Goal: Task Accomplishment & Management: Manage account settings

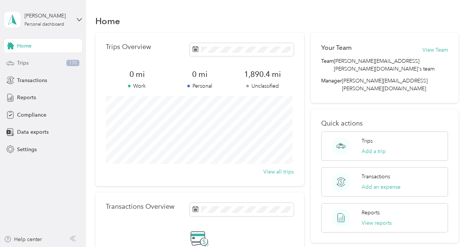
click at [29, 61] on div "Trips 170" at bounding box center [43, 62] width 78 height 13
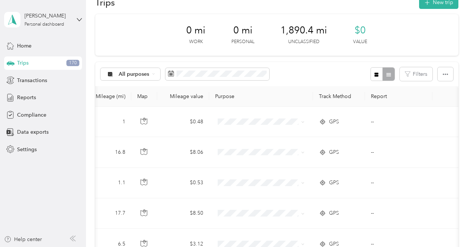
scroll to position [7, 0]
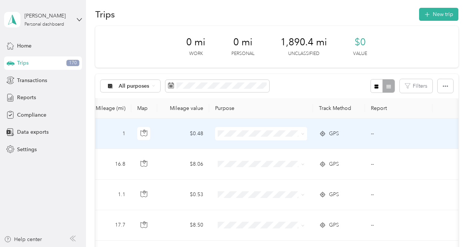
click at [237, 157] on span "Personal" at bounding box center [265, 156] width 69 height 8
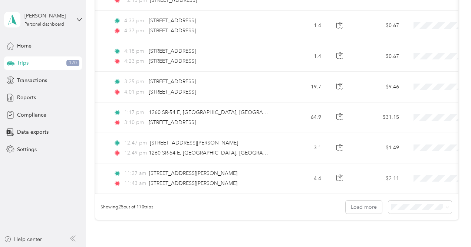
scroll to position [0, 56]
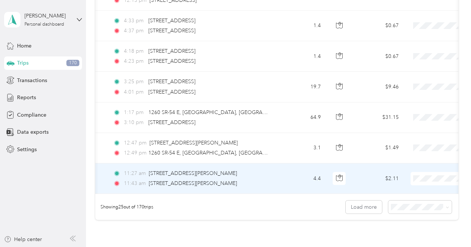
click at [286, 186] on td "4.4" at bounding box center [302, 178] width 49 height 30
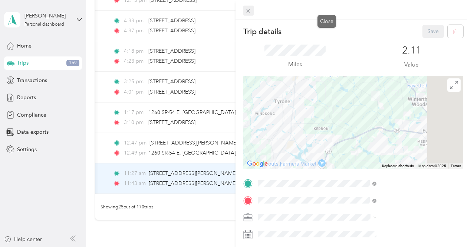
click at [251, 10] on icon at bounding box center [248, 11] width 6 height 6
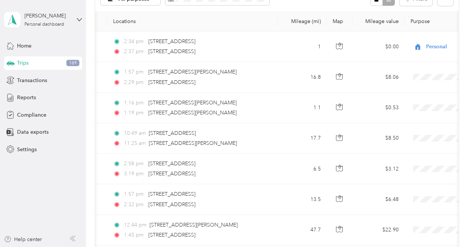
scroll to position [87, 0]
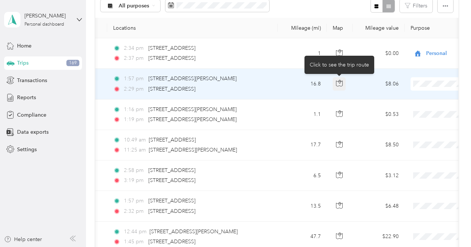
click at [337, 87] on button "button" at bounding box center [339, 83] width 13 height 13
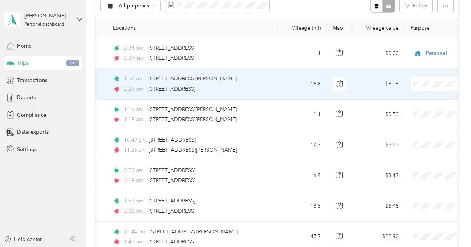
click at [432, 80] on span at bounding box center [457, 83] width 92 height 13
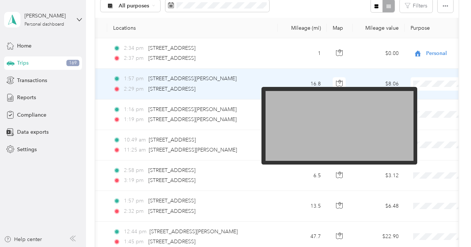
click at [432, 80] on span at bounding box center [457, 83] width 92 height 13
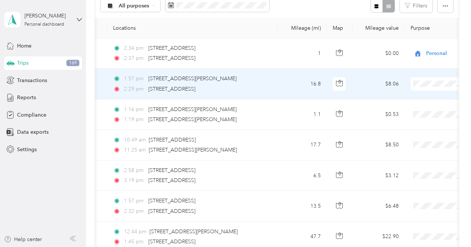
click at [432, 80] on span at bounding box center [457, 83] width 92 height 13
click at [422, 95] on span "Option Care Health" at bounding box center [432, 97] width 69 height 8
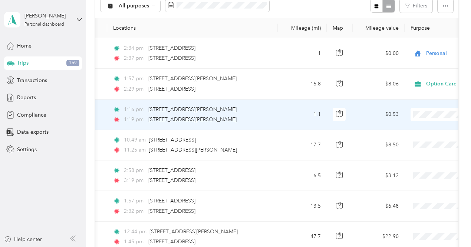
click at [427, 118] on span at bounding box center [457, 114] width 92 height 13
click at [412, 129] on li "Option Care Health" at bounding box center [425, 127] width 92 height 13
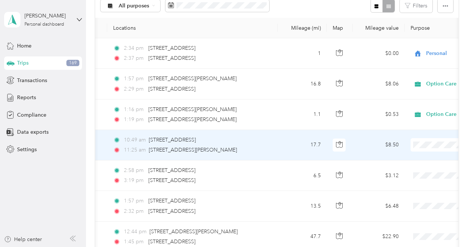
click at [407, 159] on li "Option Care Health" at bounding box center [425, 157] width 92 height 13
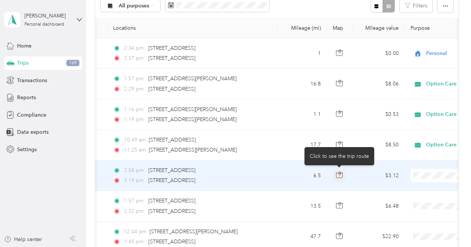
click at [342, 175] on icon "button" at bounding box center [339, 175] width 6 height 6
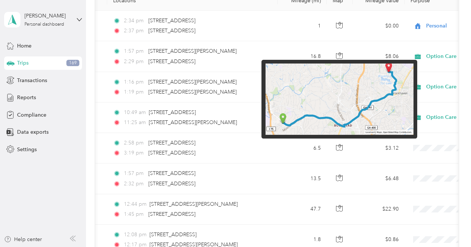
scroll to position [115, 0]
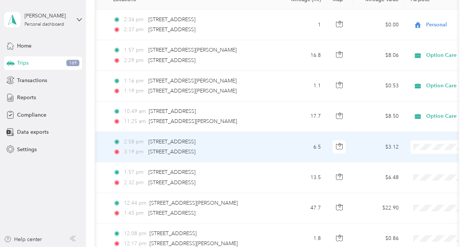
click at [412, 171] on span "Personal" at bounding box center [432, 170] width 69 height 8
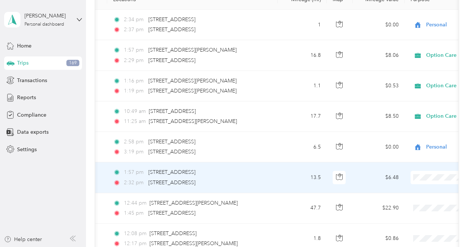
click at [423, 172] on span at bounding box center [457, 177] width 92 height 13
click at [418, 189] on span "Option Care Health" at bounding box center [432, 190] width 69 height 8
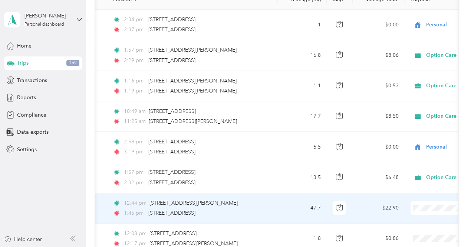
click at [410, 223] on li "Option Care Health" at bounding box center [425, 220] width 92 height 13
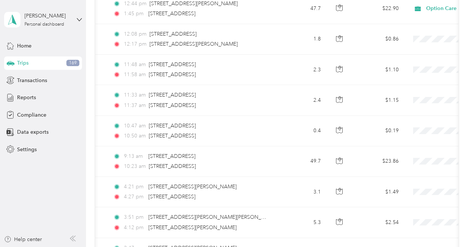
scroll to position [321, 0]
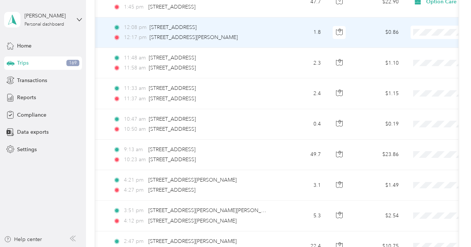
click at [416, 43] on span "Option Care Health" at bounding box center [432, 45] width 69 height 8
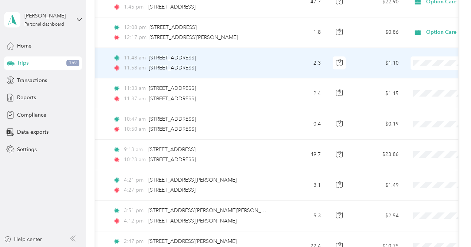
click at [415, 75] on span "Option Care Health" at bounding box center [432, 76] width 69 height 8
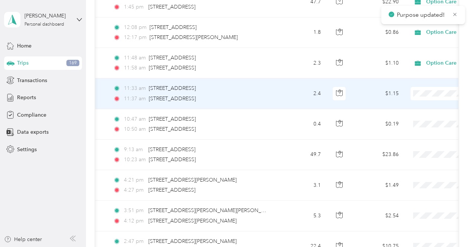
click at [416, 103] on span "Option Care Health" at bounding box center [432, 106] width 69 height 8
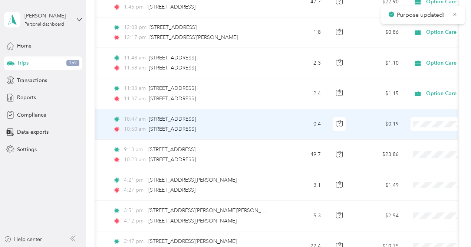
click at [421, 132] on span "Option Care Health" at bounding box center [432, 136] width 69 height 8
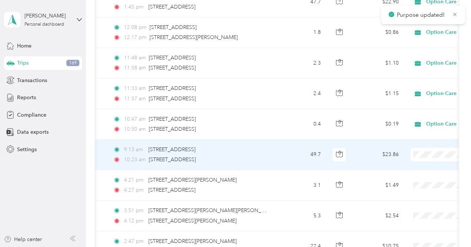
click at [429, 156] on span at bounding box center [457, 154] width 92 height 13
click at [421, 164] on span "Option Care Health" at bounding box center [432, 166] width 69 height 8
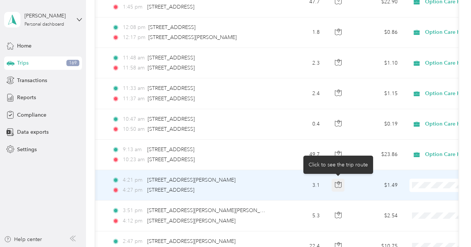
click at [339, 182] on icon "button" at bounding box center [338, 183] width 2 height 4
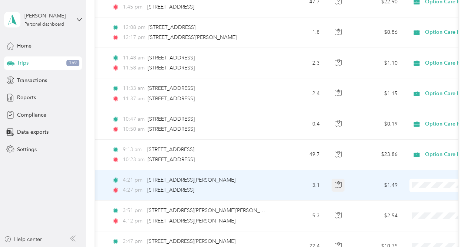
click at [339, 182] on icon "button" at bounding box center [338, 183] width 2 height 4
click at [429, 179] on span at bounding box center [455, 184] width 92 height 13
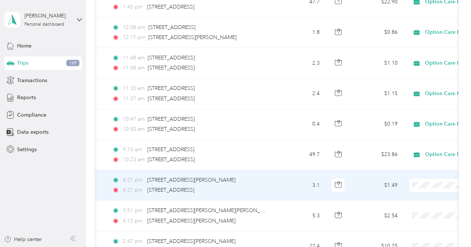
click at [411, 205] on li "Personal" at bounding box center [425, 206] width 92 height 13
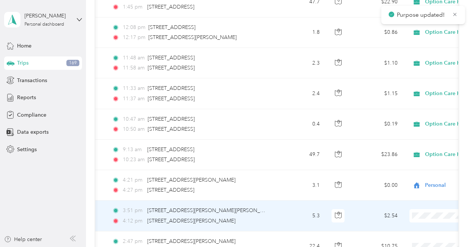
click at [413, 200] on span "Personal" at bounding box center [432, 200] width 69 height 8
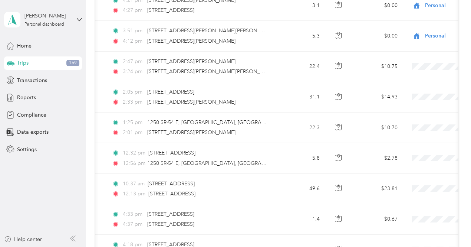
scroll to position [503, 0]
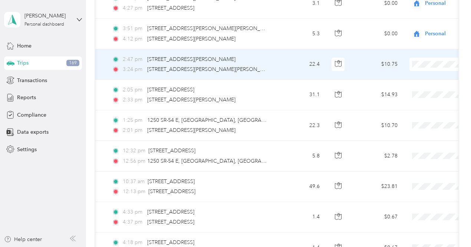
click at [412, 76] on span "Option Care Health" at bounding box center [432, 76] width 69 height 8
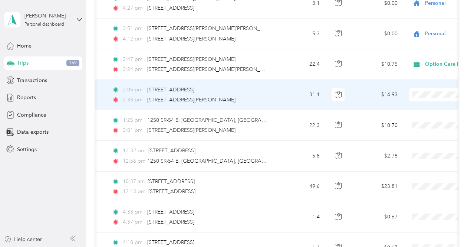
click at [415, 104] on span "Option Care Health" at bounding box center [432, 106] width 69 height 8
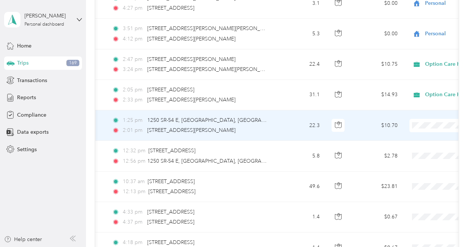
click at [412, 137] on span "Option Care Health" at bounding box center [432, 137] width 69 height 8
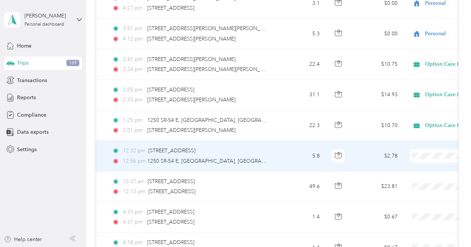
click at [416, 169] on li "Option Care Health" at bounding box center [425, 167] width 92 height 13
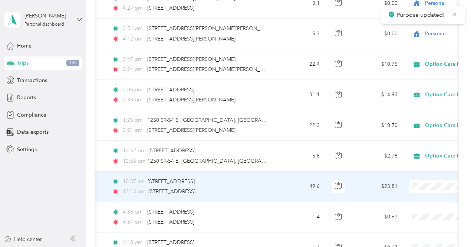
click at [418, 194] on span "Option Care Health" at bounding box center [432, 198] width 69 height 8
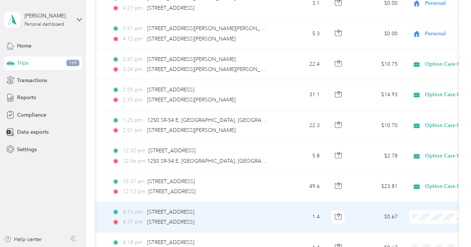
click at [423, 201] on span "Personal" at bounding box center [432, 200] width 69 height 8
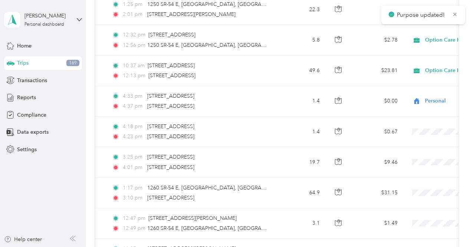
scroll to position [621, 0]
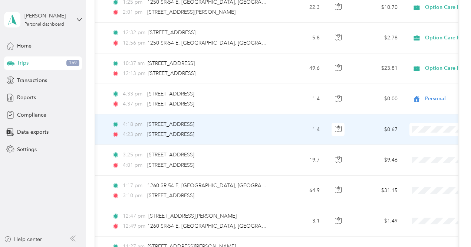
click at [414, 150] on span "Personal" at bounding box center [432, 153] width 69 height 8
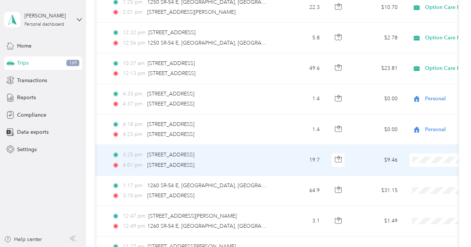
click at [416, 170] on span "Option Care Health" at bounding box center [432, 171] width 69 height 8
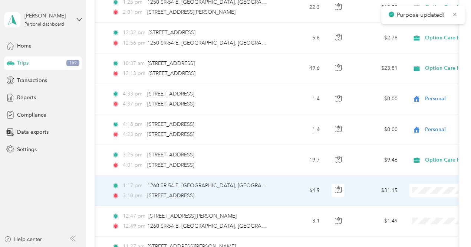
click at [418, 184] on span at bounding box center [455, 190] width 92 height 13
click at [419, 202] on li "Option Care Health" at bounding box center [425, 199] width 92 height 13
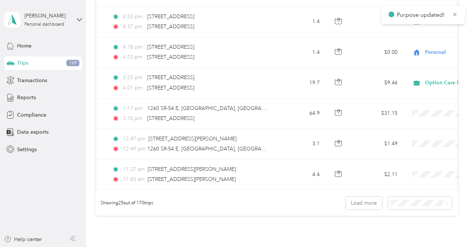
scroll to position [704, 0]
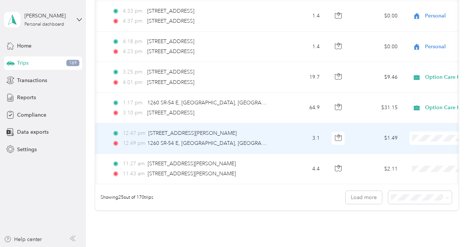
click at [413, 147] on span "Option Care Health" at bounding box center [432, 148] width 69 height 8
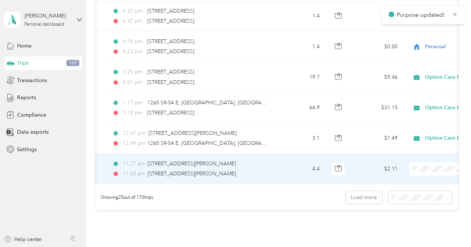
click at [420, 178] on span "Option Care Health" at bounding box center [432, 178] width 69 height 8
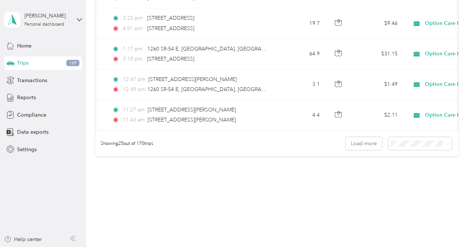
scroll to position [757, 0]
click at [363, 146] on button "Load more" at bounding box center [364, 143] width 36 height 13
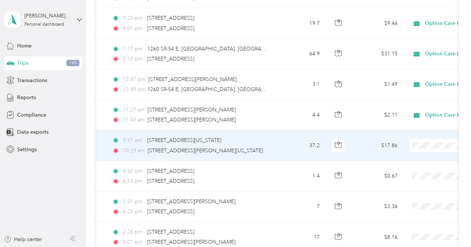
click at [415, 155] on span "Option Care Health" at bounding box center [432, 156] width 69 height 8
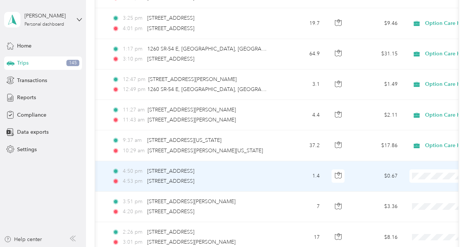
click at [409, 198] on span "Personal" at bounding box center [432, 199] width 69 height 8
click at [421, 201] on li "Personal" at bounding box center [425, 199] width 92 height 13
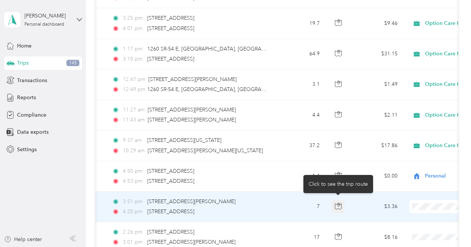
click at [341, 203] on icon "button" at bounding box center [338, 206] width 7 height 7
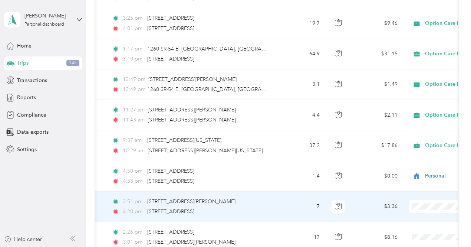
click at [417, 216] on span "Option Care Health" at bounding box center [432, 215] width 69 height 8
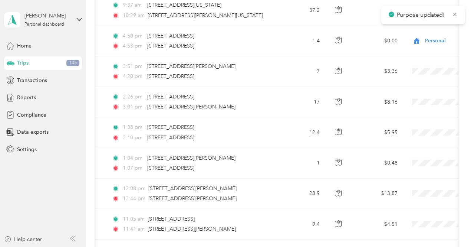
scroll to position [894, 0]
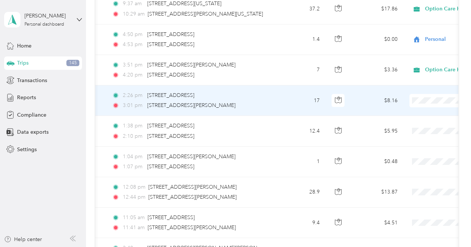
click at [421, 108] on span "Option Care Health" at bounding box center [432, 110] width 69 height 8
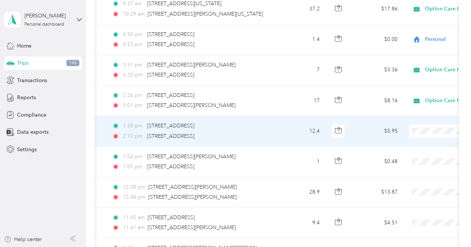
click at [417, 139] on span "Option Care Health" at bounding box center [432, 141] width 69 height 8
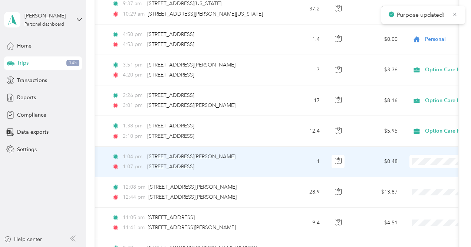
click at [420, 167] on span "Option Care Health" at bounding box center [432, 171] width 69 height 8
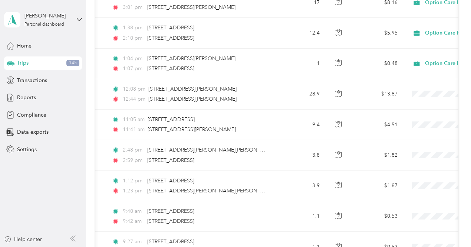
scroll to position [991, 0]
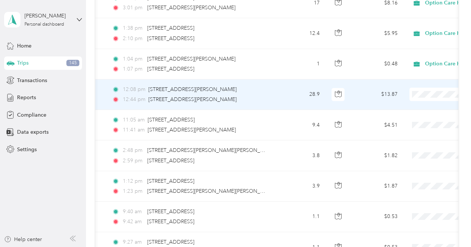
click at [428, 93] on span at bounding box center [455, 94] width 92 height 13
click at [418, 102] on span "Option Care Health" at bounding box center [432, 104] width 69 height 8
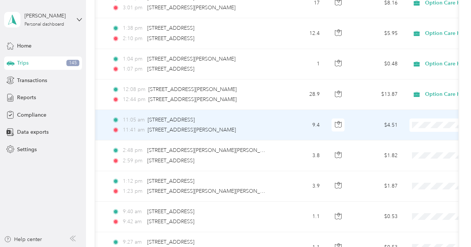
click at [425, 132] on span "Option Care Health" at bounding box center [432, 132] width 69 height 8
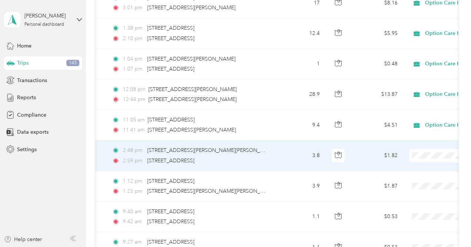
click at [419, 161] on span "Option Care Health" at bounding box center [432, 165] width 69 height 8
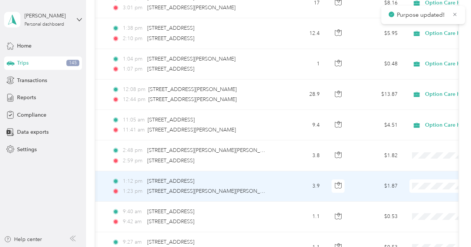
click at [425, 179] on span at bounding box center [455, 185] width 92 height 13
click at [422, 193] on span "Option Care Health" at bounding box center [432, 195] width 69 height 8
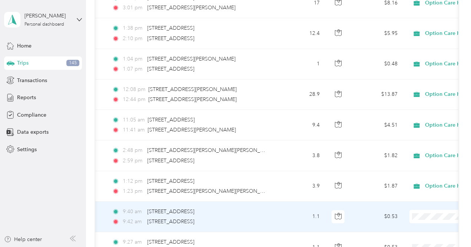
click at [415, 237] on span "Personal" at bounding box center [432, 235] width 69 height 8
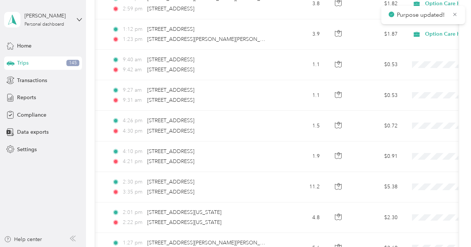
scroll to position [1146, 0]
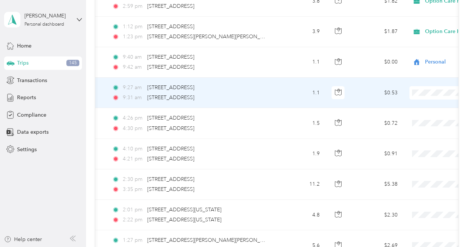
click at [410, 114] on span "Personal" at bounding box center [432, 115] width 69 height 8
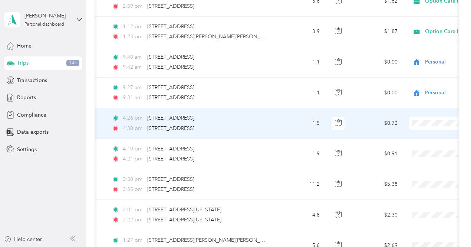
click at [409, 147] on li "Personal" at bounding box center [425, 144] width 92 height 13
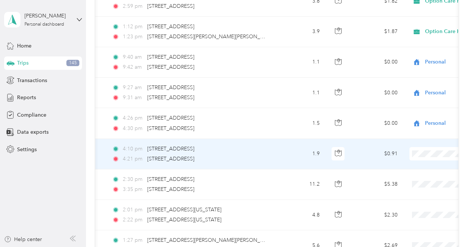
click at [413, 173] on span "Personal" at bounding box center [432, 175] width 69 height 8
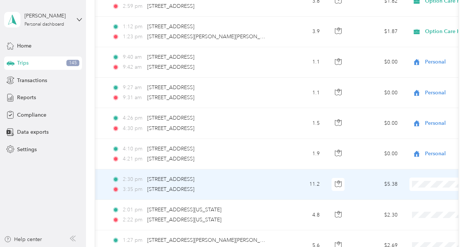
click at [416, 189] on span "Option Care Health" at bounding box center [432, 192] width 69 height 8
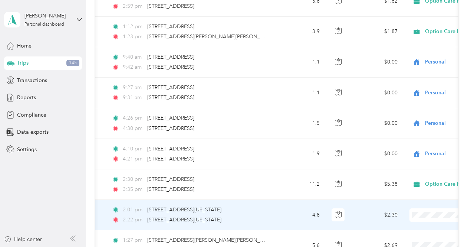
click at [424, 213] on span at bounding box center [455, 214] width 92 height 13
click at [422, 220] on span "Option Care Health" at bounding box center [432, 222] width 69 height 8
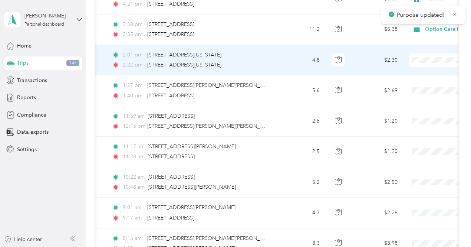
scroll to position [1301, 0]
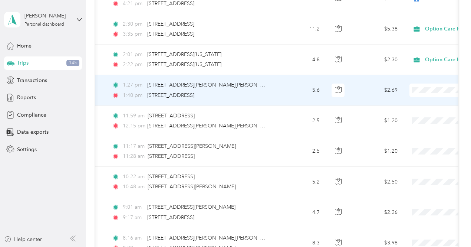
click at [412, 115] on body "[PERSON_NAME] Personal dashboard Home Trips 145 Transactions Reports Compliance…" at bounding box center [233, 123] width 467 height 247
click at [427, 89] on span at bounding box center [455, 89] width 92 height 13
click at [417, 96] on span "Option Care Health" at bounding box center [432, 99] width 69 height 8
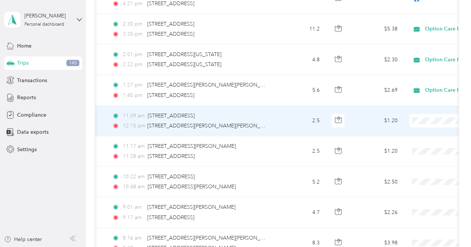
click at [422, 130] on li "Option Care Health" at bounding box center [425, 128] width 92 height 13
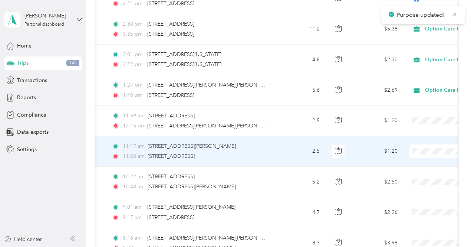
click at [407, 160] on li "Option Care Health" at bounding box center [425, 159] width 92 height 13
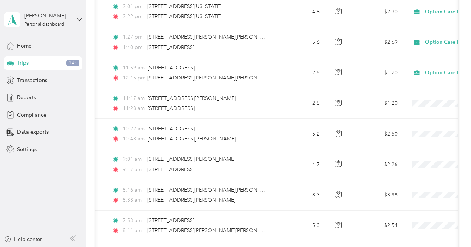
scroll to position [1355, 0]
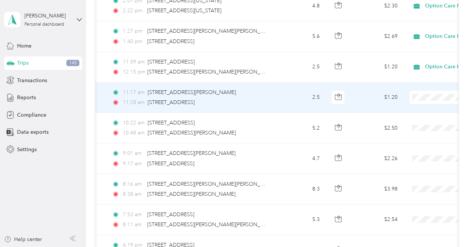
click at [432, 96] on span at bounding box center [455, 97] width 92 height 13
click at [421, 103] on span "Option Care Health" at bounding box center [432, 106] width 69 height 8
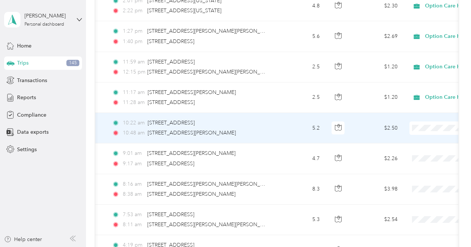
click at [424, 126] on span at bounding box center [455, 127] width 92 height 13
click at [425, 136] on span "Option Care Health" at bounding box center [432, 136] width 69 height 8
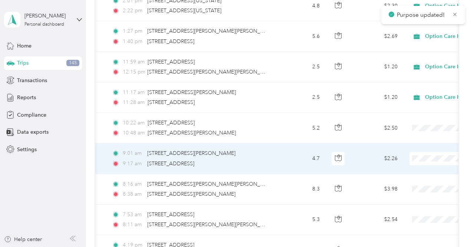
click at [411, 179] on span "Personal" at bounding box center [432, 178] width 69 height 8
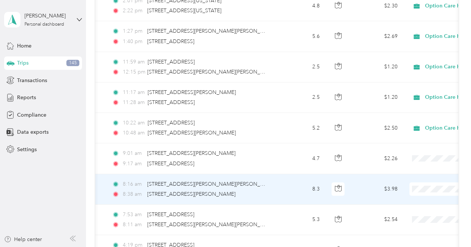
click at [414, 207] on span "Personal" at bounding box center [432, 210] width 69 height 8
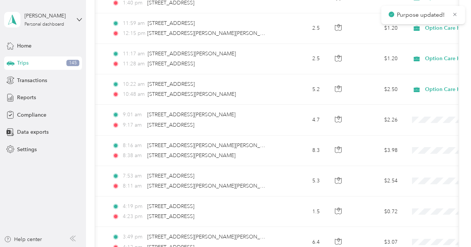
scroll to position [1414, 0]
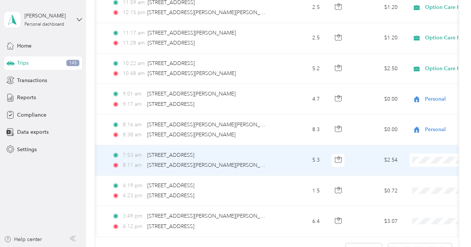
click at [412, 178] on span "Personal" at bounding box center [432, 181] width 69 height 8
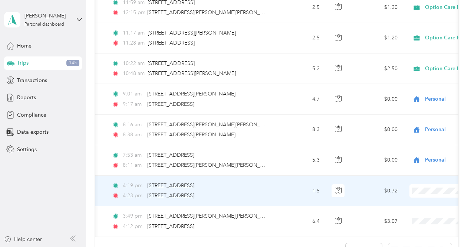
click at [417, 212] on li "Personal" at bounding box center [425, 211] width 92 height 13
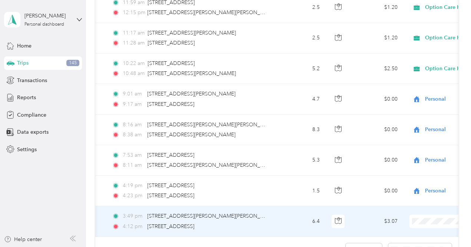
click at [413, 201] on span "Personal" at bounding box center [432, 201] width 69 height 8
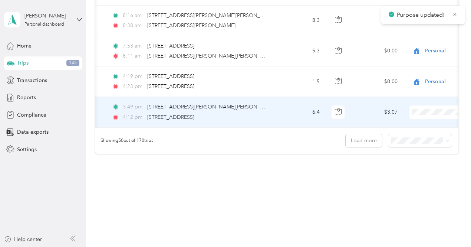
scroll to position [1531, 0]
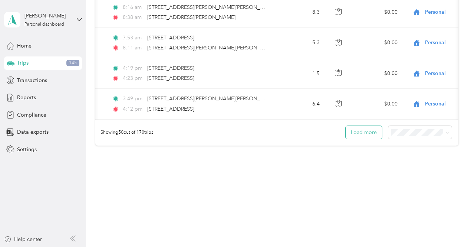
click at [353, 129] on button "Load more" at bounding box center [364, 132] width 36 height 13
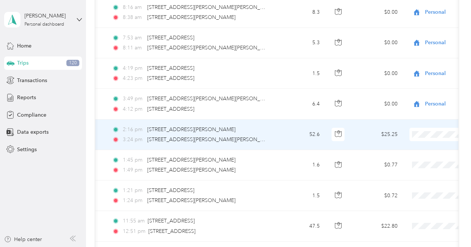
click at [406, 142] on span "Option Care Health" at bounding box center [432, 142] width 69 height 8
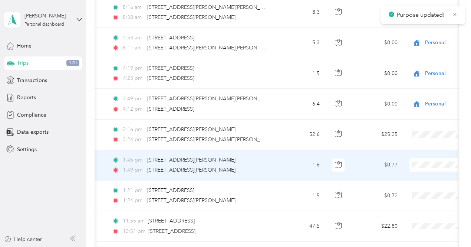
click at [412, 172] on span "Option Care Health" at bounding box center [432, 172] width 69 height 8
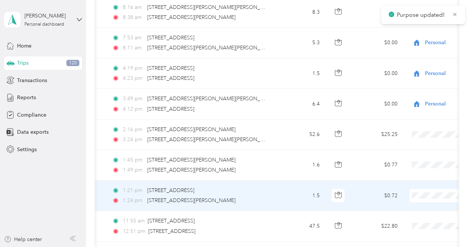
click at [425, 192] on span at bounding box center [455, 195] width 92 height 13
click at [422, 198] on span "Option Care Health" at bounding box center [432, 202] width 69 height 8
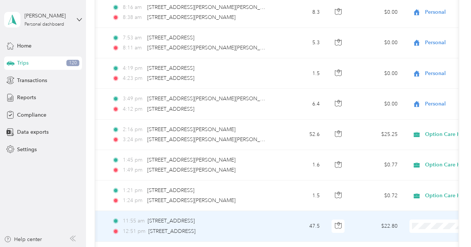
click at [409, 190] on span "Option Care Health" at bounding box center [432, 192] width 69 height 8
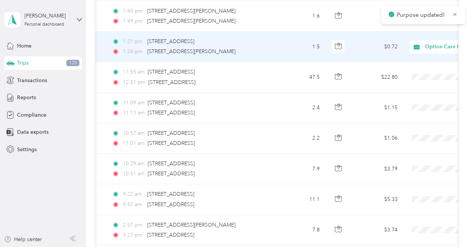
scroll to position [1680, 0]
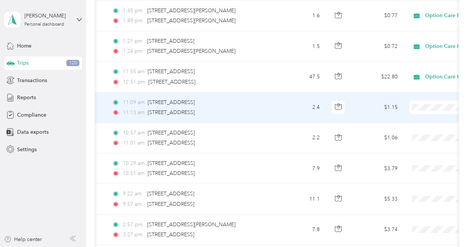
click at [421, 115] on span "Option Care Health" at bounding box center [432, 114] width 69 height 8
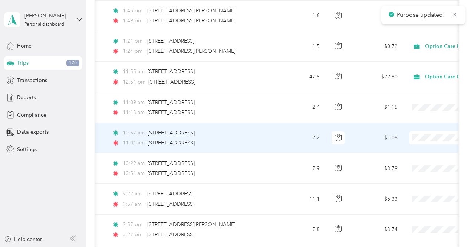
click at [417, 147] on li "Option Care Health" at bounding box center [425, 142] width 92 height 13
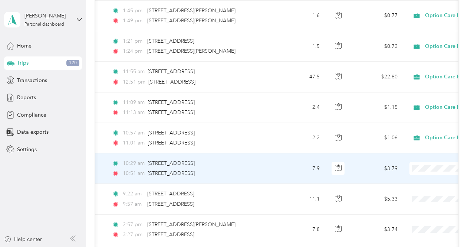
click at [426, 164] on span at bounding box center [455, 168] width 92 height 13
click at [414, 185] on span "Personal" at bounding box center [432, 187] width 69 height 8
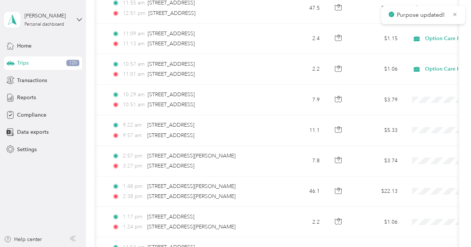
scroll to position [1776, 0]
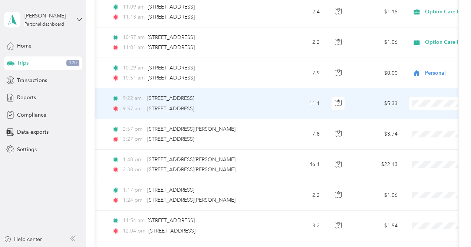
click at [416, 124] on li "Personal" at bounding box center [425, 122] width 92 height 13
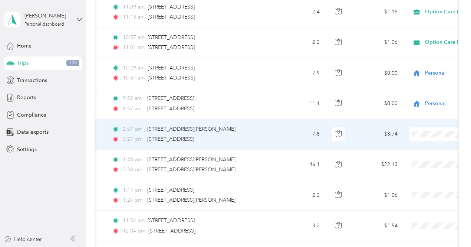
click at [421, 138] on span "Option Care Health" at bounding box center [432, 140] width 69 height 8
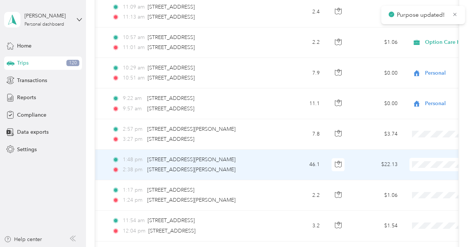
click at [422, 169] on span "Option Care Health" at bounding box center [432, 171] width 69 height 8
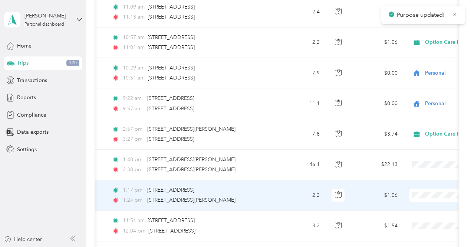
click at [421, 200] on span "Option Care Health" at bounding box center [432, 201] width 69 height 8
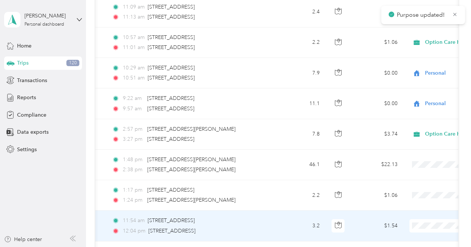
click at [424, 219] on span at bounding box center [455, 225] width 92 height 13
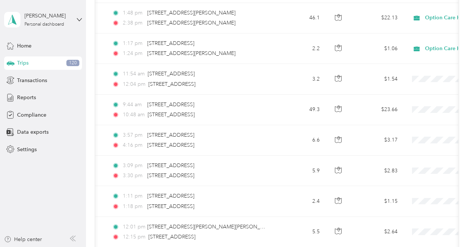
scroll to position [1917, 0]
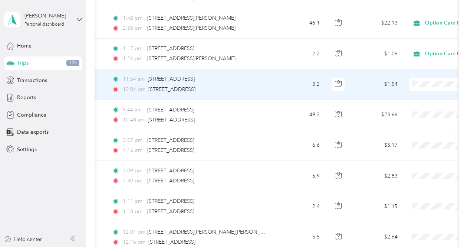
click at [419, 90] on span "Option Care Health" at bounding box center [432, 90] width 69 height 8
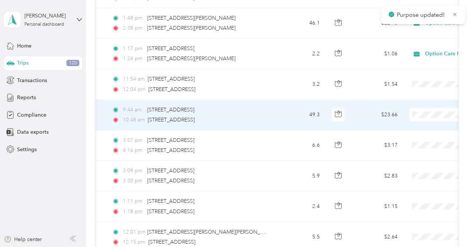
click at [423, 117] on span "Option Care Health" at bounding box center [432, 119] width 69 height 8
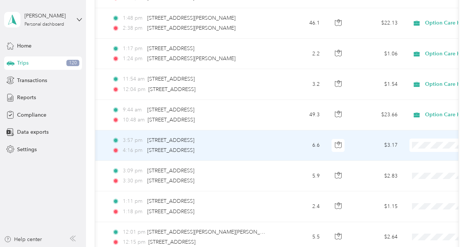
click at [418, 164] on span "Personal" at bounding box center [432, 164] width 69 height 8
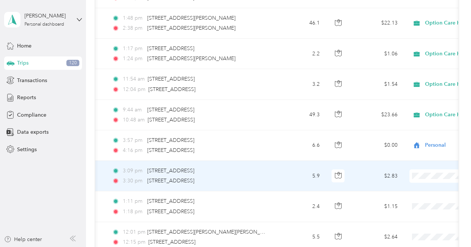
click at [414, 184] on ol "Option Care Health Personal" at bounding box center [425, 184] width 92 height 26
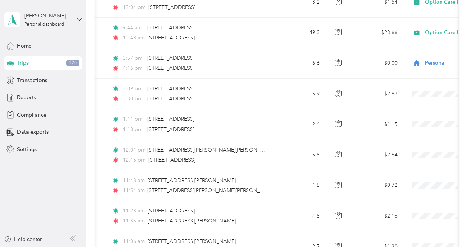
scroll to position [2001, 0]
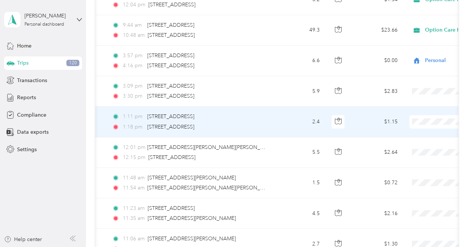
click at [419, 125] on span "Option Care Health" at bounding box center [432, 127] width 69 height 8
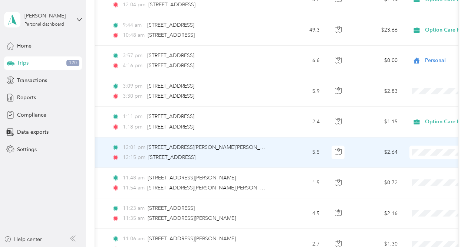
click at [420, 157] on span "Option Care Health" at bounding box center [432, 157] width 69 height 8
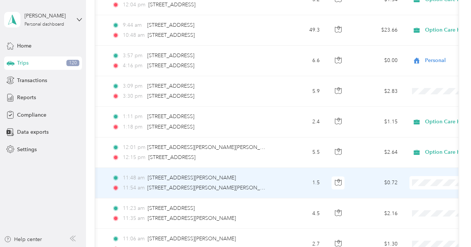
click at [421, 187] on span "Option Care Health" at bounding box center [432, 186] width 69 height 8
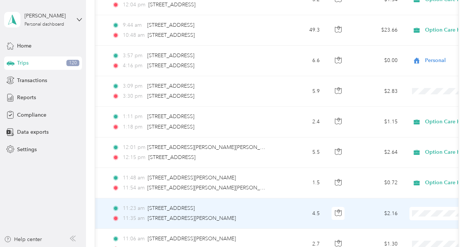
click at [415, 215] on span "Option Care Health" at bounding box center [432, 218] width 69 height 8
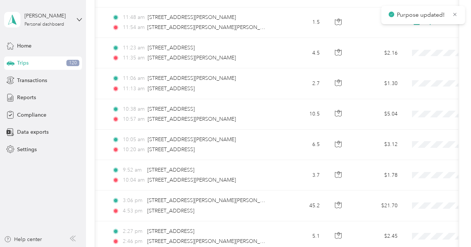
scroll to position [2164, 0]
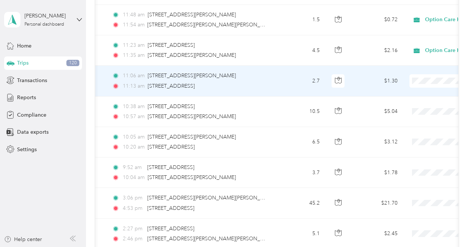
click at [420, 78] on td at bounding box center [456, 81] width 104 height 30
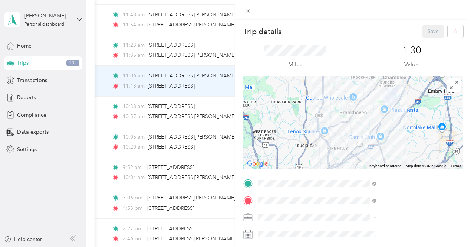
click at [251, 13] on icon at bounding box center [248, 11] width 6 height 6
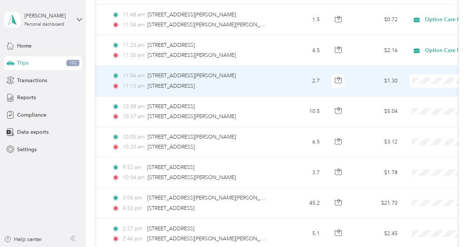
click at [416, 87] on li "Option Care Health" at bounding box center [425, 85] width 92 height 13
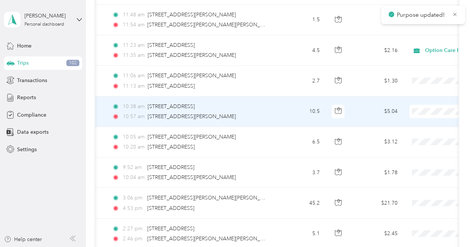
click at [417, 119] on li "Option Care Health" at bounding box center [425, 115] width 92 height 13
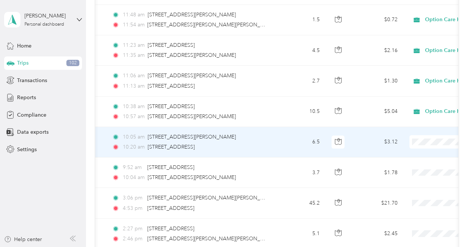
click at [416, 147] on span "Option Care Health" at bounding box center [432, 146] width 69 height 8
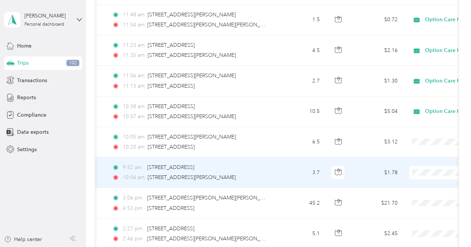
click at [418, 176] on span "Option Care Health" at bounding box center [432, 174] width 69 height 8
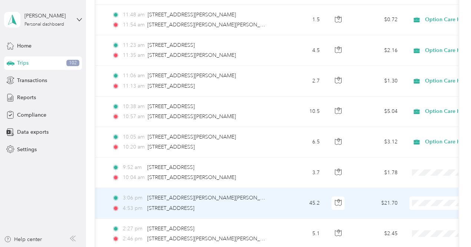
click at [416, 205] on span "Option Care Health" at bounding box center [432, 207] width 69 height 8
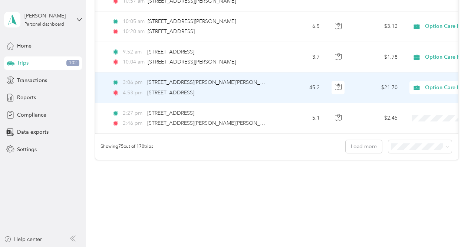
scroll to position [2280, 0]
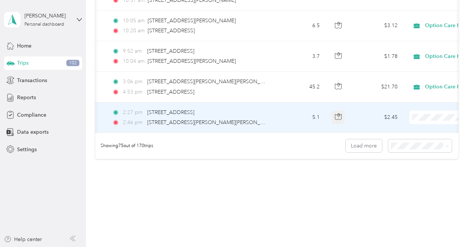
click at [338, 113] on icon "button" at bounding box center [338, 116] width 7 height 7
click at [410, 136] on li "Personal" at bounding box center [425, 133] width 92 height 13
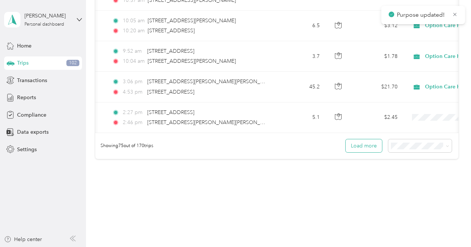
click at [361, 141] on button "Load more" at bounding box center [364, 145] width 36 height 13
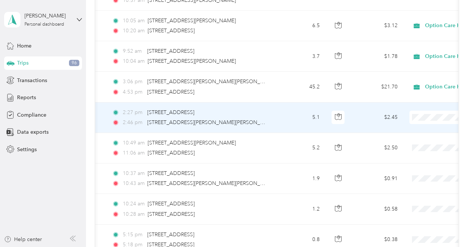
click at [410, 133] on span "Personal" at bounding box center [432, 132] width 69 height 8
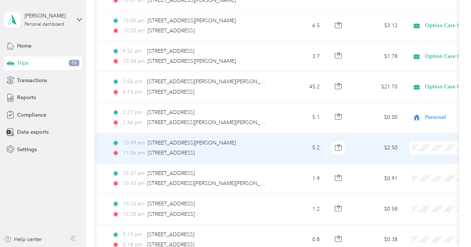
click at [413, 162] on span "Personal" at bounding box center [432, 165] width 69 height 8
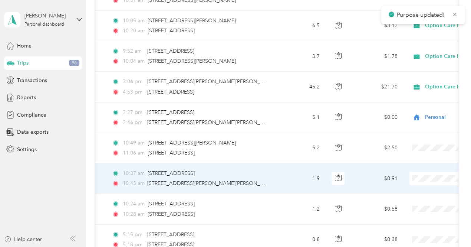
click at [410, 195] on span "Personal" at bounding box center [432, 195] width 69 height 8
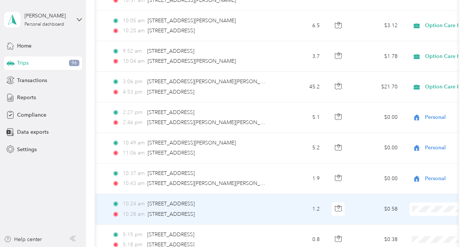
click at [409, 226] on li "Personal" at bounding box center [425, 225] width 92 height 13
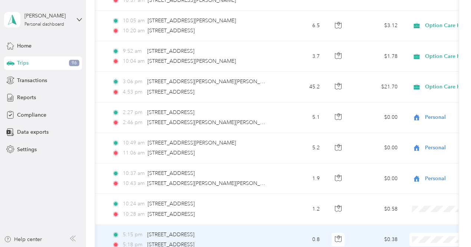
click at [405, 214] on span "Personal" at bounding box center [432, 215] width 69 height 8
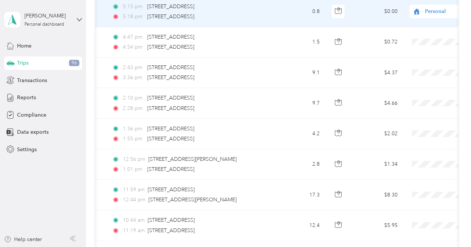
scroll to position [2510, 0]
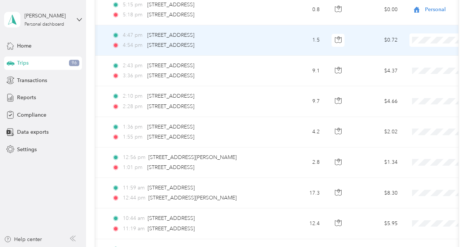
click at [409, 57] on li "Personal" at bounding box center [425, 56] width 92 height 13
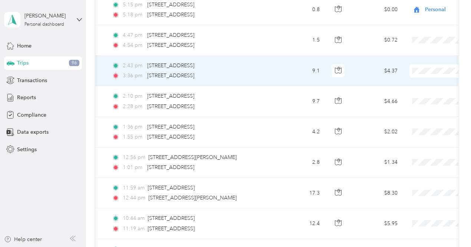
click at [410, 73] on span "Option Care Health" at bounding box center [432, 74] width 69 height 8
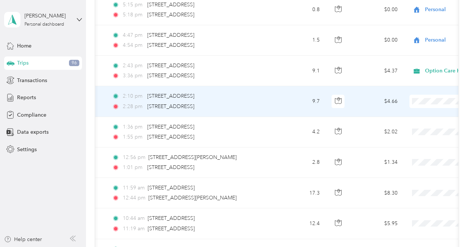
click at [421, 104] on span "Option Care Health" at bounding box center [432, 101] width 69 height 8
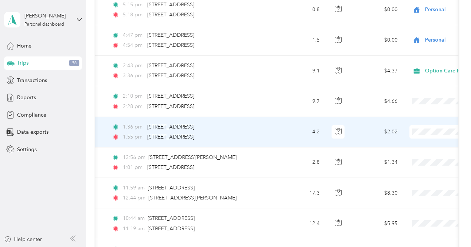
click at [414, 135] on span "Option Care Health" at bounding box center [432, 135] width 69 height 8
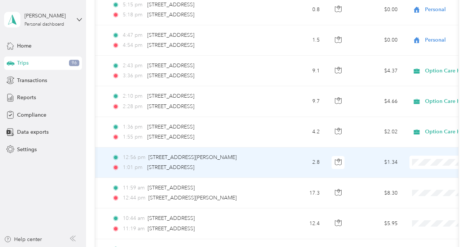
click at [407, 177] on span "Personal" at bounding box center [432, 178] width 69 height 8
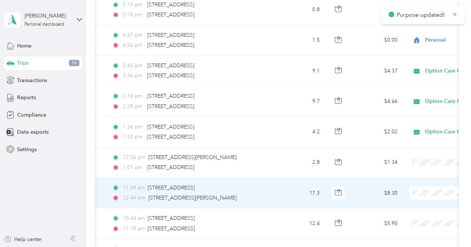
click at [422, 199] on ol "Option Care Health Personal" at bounding box center [425, 202] width 92 height 26
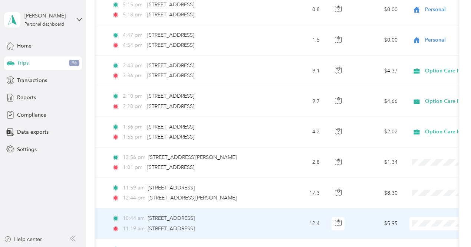
click at [410, 224] on span "Option Care Health" at bounding box center [432, 224] width 69 height 8
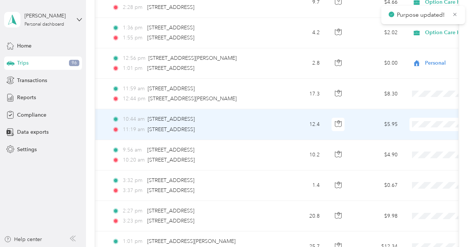
scroll to position [2610, 0]
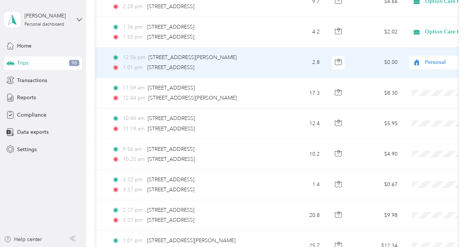
click at [430, 58] on span "Personal" at bounding box center [459, 62] width 68 height 8
click at [422, 65] on span "Option Care Health" at bounding box center [432, 63] width 69 height 8
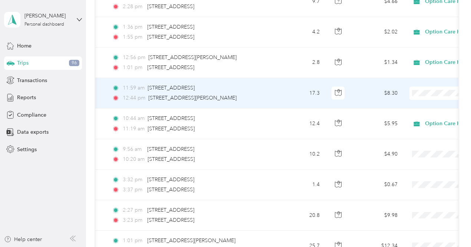
click at [415, 95] on span "Option Care Health" at bounding box center [432, 96] width 69 height 8
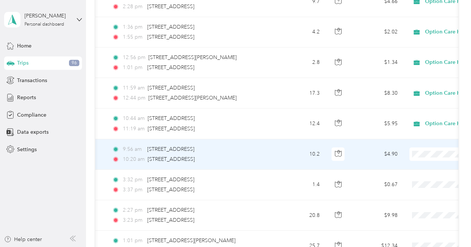
click at [417, 156] on span "Option Care Health" at bounding box center [432, 155] width 69 height 8
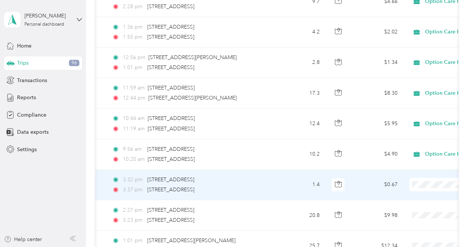
click at [409, 199] on span "Personal" at bounding box center [432, 200] width 69 height 8
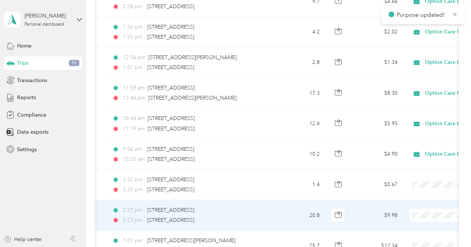
click at [414, 217] on span "Option Care Health" at bounding box center [432, 218] width 69 height 8
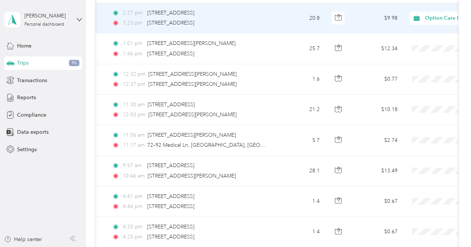
scroll to position [2812, 0]
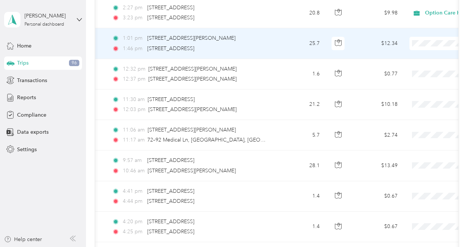
click at [412, 44] on span "Option Care Health" at bounding box center [432, 43] width 69 height 8
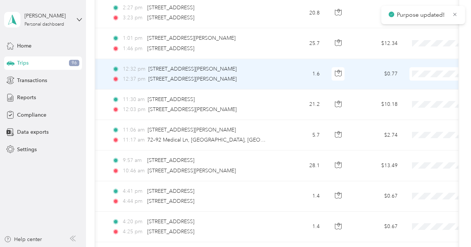
click at [415, 77] on span "Option Care Health" at bounding box center [432, 76] width 69 height 8
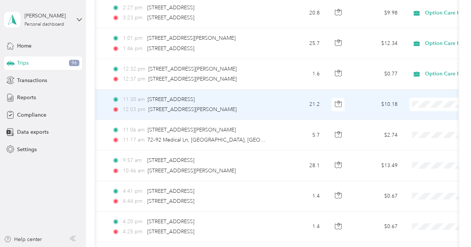
click at [425, 103] on span "Option Care Health" at bounding box center [432, 106] width 69 height 8
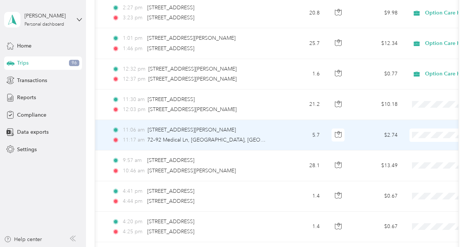
click at [415, 136] on span "Option Care Health" at bounding box center [432, 137] width 69 height 8
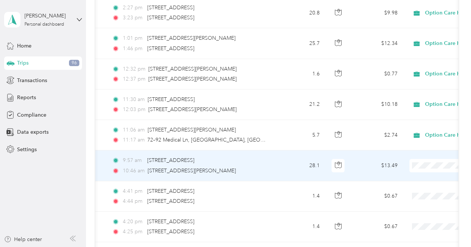
click at [417, 168] on li "Option Care Health" at bounding box center [425, 167] width 92 height 13
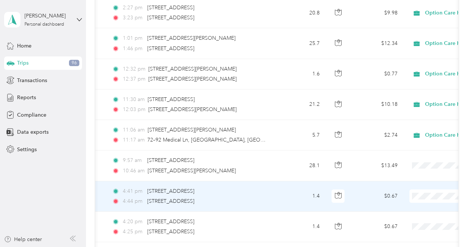
click at [414, 208] on span "Personal" at bounding box center [432, 211] width 69 height 8
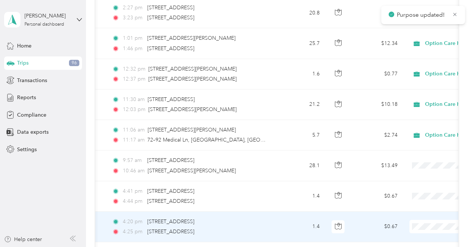
click at [424, 220] on span at bounding box center [455, 226] width 92 height 13
click at [407, 196] on span "Personal" at bounding box center [432, 199] width 69 height 8
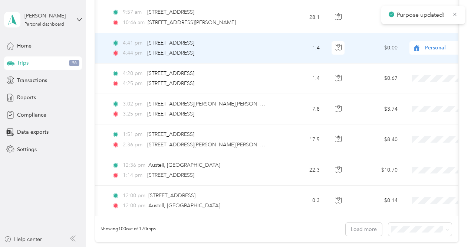
scroll to position [2977, 0]
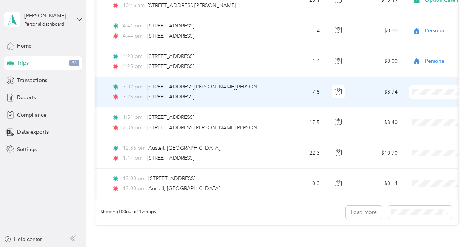
click at [411, 103] on span "Personal" at bounding box center [432, 106] width 69 height 8
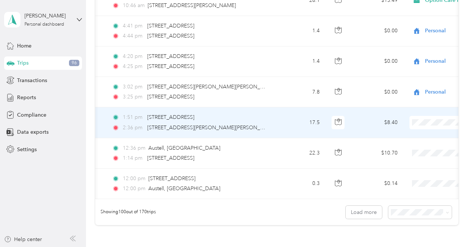
click at [414, 135] on span "Personal" at bounding box center [432, 137] width 69 height 8
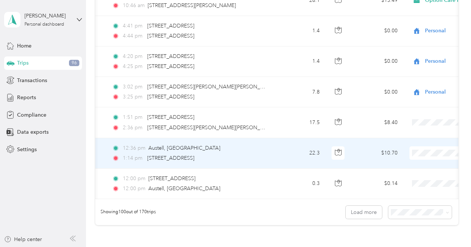
click at [410, 164] on span "Personal" at bounding box center [432, 167] width 69 height 8
click at [426, 146] on span at bounding box center [455, 152] width 92 height 13
click at [417, 154] on span "Option Care Health" at bounding box center [432, 151] width 69 height 8
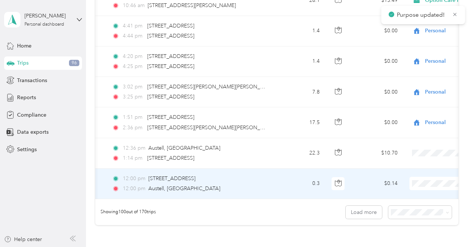
click at [424, 177] on span at bounding box center [455, 183] width 92 height 13
click at [418, 183] on span "Option Care Health" at bounding box center [432, 182] width 69 height 8
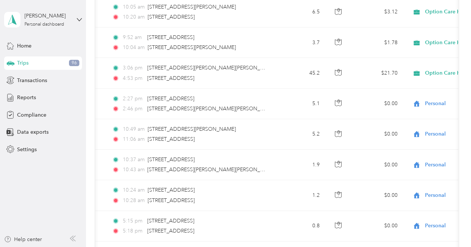
scroll to position [2286, 0]
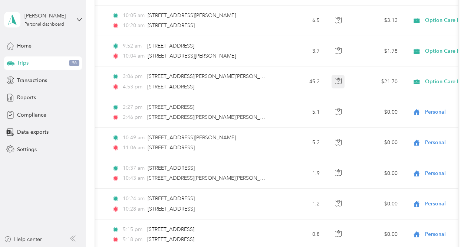
click at [338, 78] on icon "button" at bounding box center [338, 81] width 7 height 7
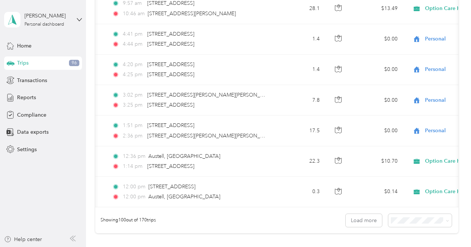
scroll to position [2986, 0]
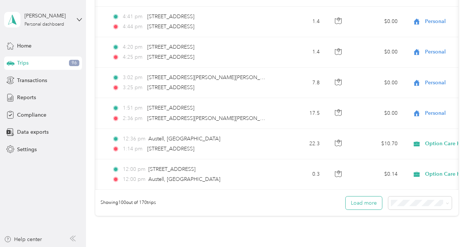
click at [366, 196] on button "Load more" at bounding box center [364, 202] width 36 height 13
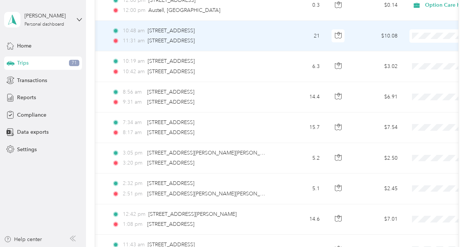
scroll to position [3156, 0]
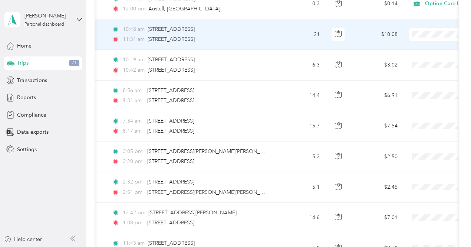
click at [424, 28] on span at bounding box center [455, 34] width 92 height 13
click at [418, 32] on span "Option Care Health" at bounding box center [432, 36] width 69 height 8
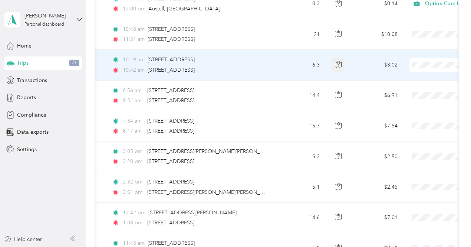
click at [338, 61] on icon "button" at bounding box center [338, 64] width 7 height 7
click at [419, 67] on li "Option Care Health" at bounding box center [425, 65] width 92 height 13
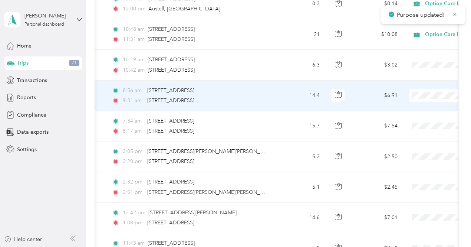
click at [423, 89] on span at bounding box center [455, 95] width 92 height 13
click at [411, 98] on li "Option Care Health" at bounding box center [425, 96] width 92 height 13
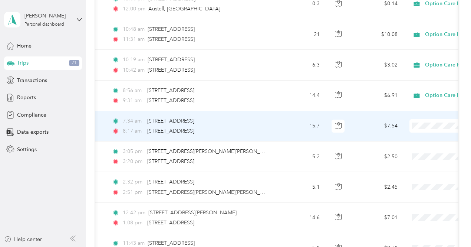
click at [415, 129] on li "Option Care Health" at bounding box center [425, 126] width 92 height 13
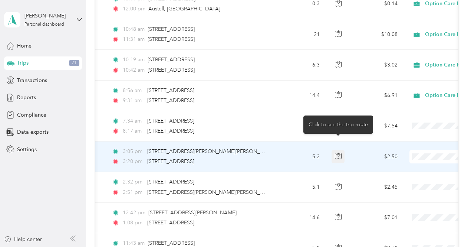
click at [338, 152] on icon "button" at bounding box center [338, 155] width 7 height 7
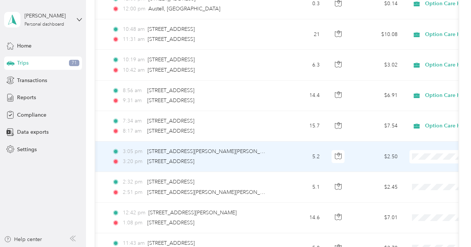
click at [418, 168] on span "Personal" at bounding box center [432, 170] width 69 height 8
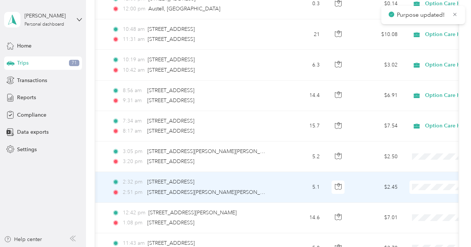
click at [411, 201] on span "Personal" at bounding box center [432, 201] width 69 height 8
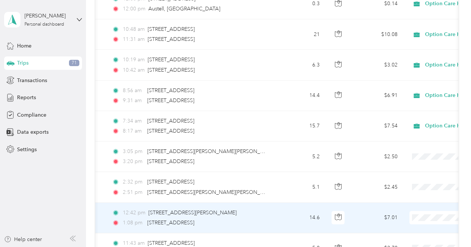
click at [419, 214] on span "Option Care Health" at bounding box center [432, 218] width 69 height 8
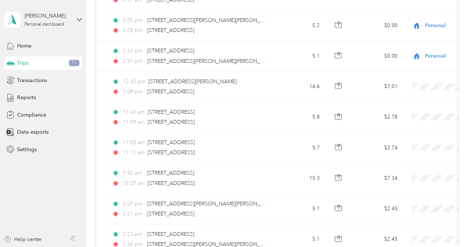
scroll to position [3296, 0]
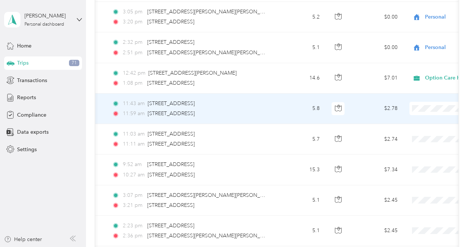
click at [416, 107] on span "Option Care Health" at bounding box center [432, 108] width 69 height 8
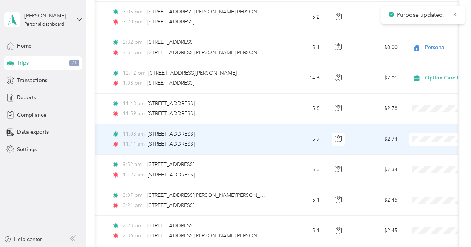
click at [417, 138] on span "Option Care Health" at bounding box center [432, 139] width 69 height 8
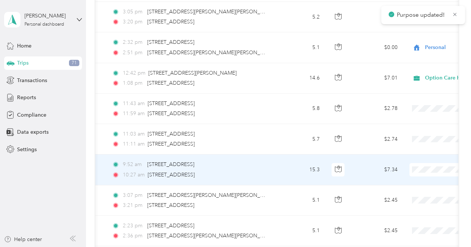
click at [418, 169] on span "Option Care Health" at bounding box center [432, 169] width 69 height 8
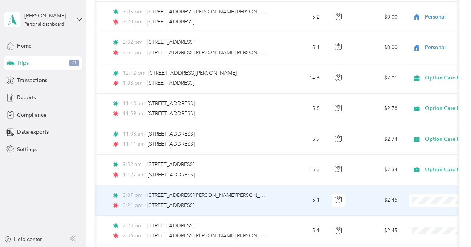
click at [415, 214] on li "Personal" at bounding box center [425, 212] width 92 height 13
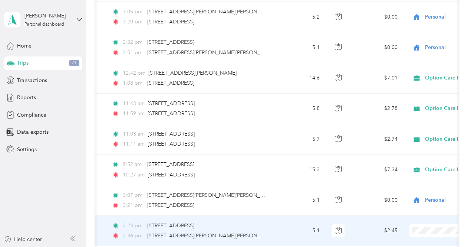
click at [415, 205] on body "[PERSON_NAME] Personal dashboard Home Trips 71 Transactions Reports Compliance …" at bounding box center [233, 123] width 467 height 247
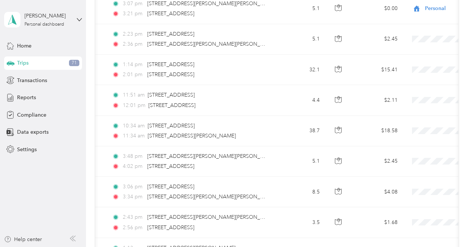
scroll to position [3487, 0]
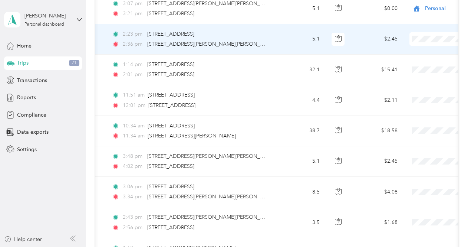
click at [419, 32] on span at bounding box center [455, 38] width 92 height 13
click at [411, 50] on span "Personal" at bounding box center [432, 52] width 69 height 8
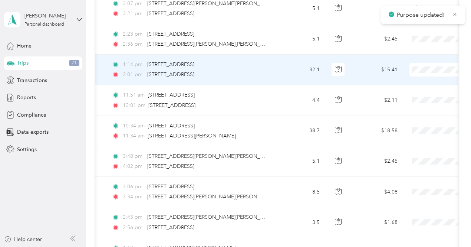
click at [421, 68] on span "Option Care Health" at bounding box center [432, 69] width 69 height 8
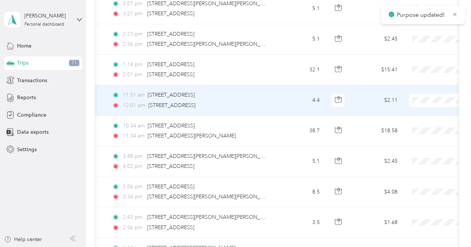
click at [415, 96] on span "Option Care Health" at bounding box center [432, 100] width 69 height 8
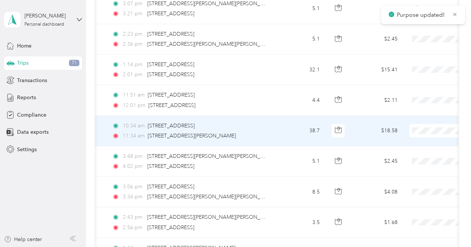
click at [421, 124] on span at bounding box center [455, 130] width 92 height 13
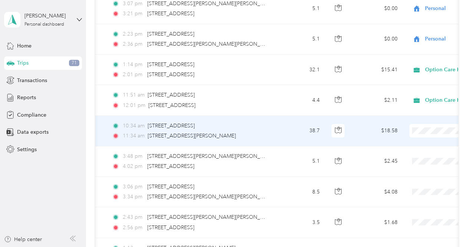
click at [419, 128] on span "Option Care Health" at bounding box center [432, 130] width 69 height 8
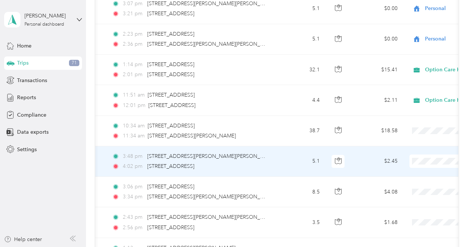
click at [412, 176] on body "Purpose updated! [PERSON_NAME] Personal dashboard Home Trips 71 Transactions Re…" at bounding box center [233, 123] width 467 height 247
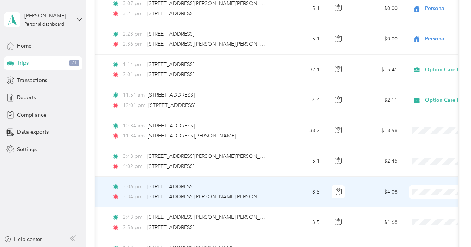
click at [415, 189] on span "Option Care Health" at bounding box center [432, 187] width 69 height 8
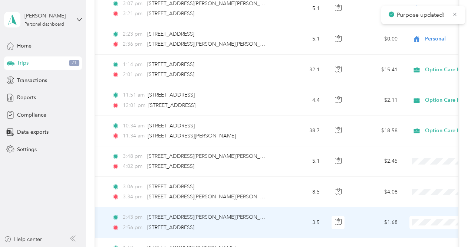
click at [423, 215] on span at bounding box center [455, 221] width 92 height 13
click at [417, 222] on li "Option Care Health" at bounding box center [425, 219] width 92 height 13
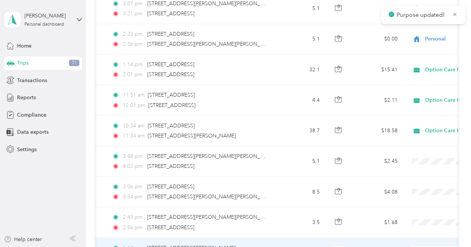
click at [412, 210] on span "Option Care Health" at bounding box center [432, 210] width 69 height 8
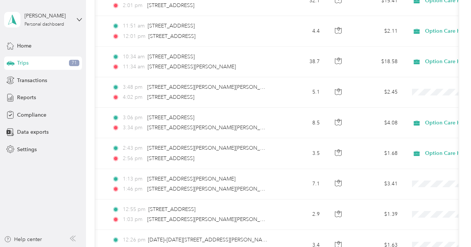
scroll to position [3556, 0]
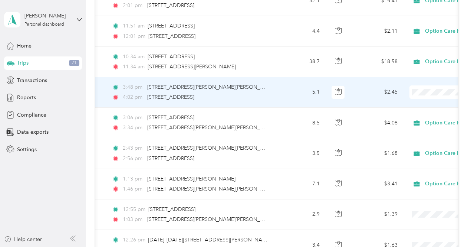
click at [407, 106] on li "Personal" at bounding box center [425, 104] width 92 height 13
click at [415, 102] on span "Personal" at bounding box center [432, 104] width 69 height 8
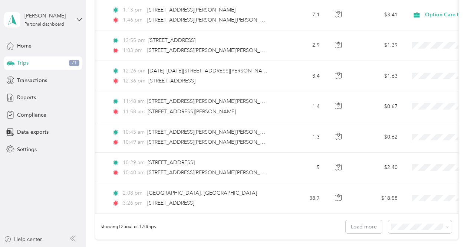
scroll to position [3725, 0]
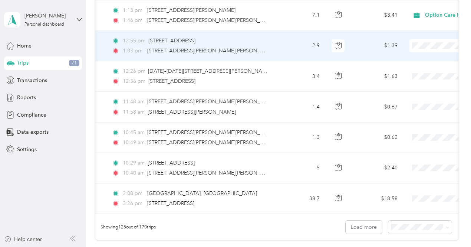
click at [410, 58] on li "Personal" at bounding box center [425, 57] width 92 height 13
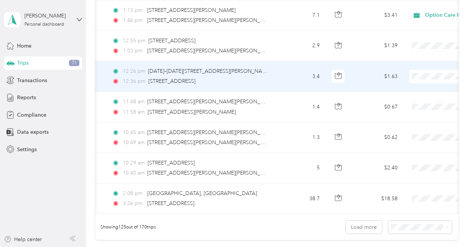
click at [404, 89] on li "Personal" at bounding box center [425, 88] width 92 height 13
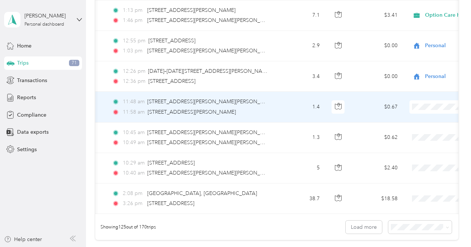
click at [418, 117] on span "Personal" at bounding box center [432, 115] width 69 height 8
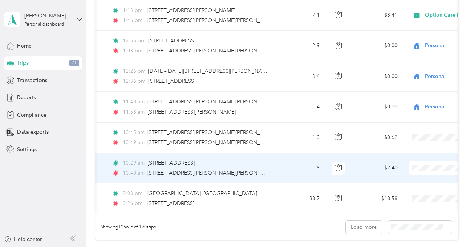
click at [419, 170] on ol "Option Care Health Personal" at bounding box center [425, 169] width 92 height 26
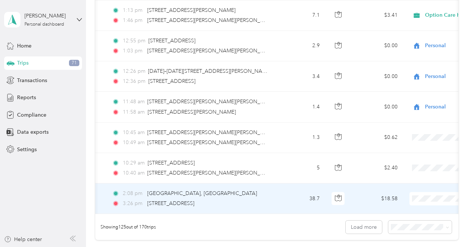
click at [420, 192] on span at bounding box center [455, 198] width 92 height 13
click at [420, 195] on span "Option Care Health" at bounding box center [432, 197] width 69 height 8
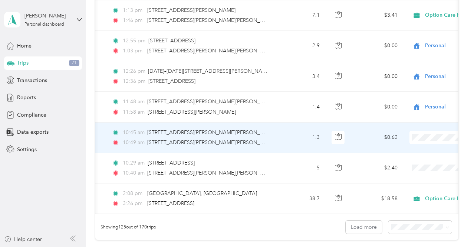
click at [416, 136] on span "Option Care Health" at bounding box center [432, 136] width 69 height 8
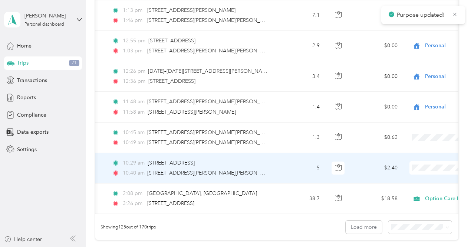
click at [417, 164] on span "Option Care Health" at bounding box center [432, 166] width 69 height 8
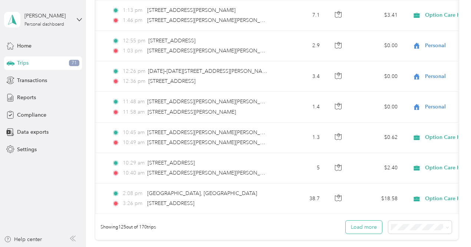
click at [365, 220] on button "Load more" at bounding box center [364, 226] width 36 height 13
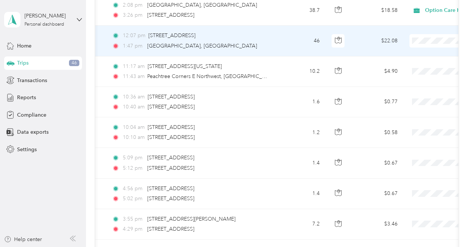
scroll to position [3913, 0]
click at [421, 34] on span at bounding box center [455, 40] width 92 height 13
click at [416, 37] on span "Option Care Health" at bounding box center [432, 38] width 69 height 8
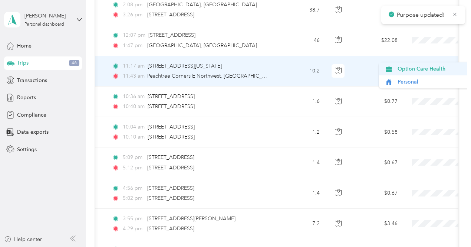
click at [416, 69] on span "Option Care Health" at bounding box center [432, 69] width 69 height 8
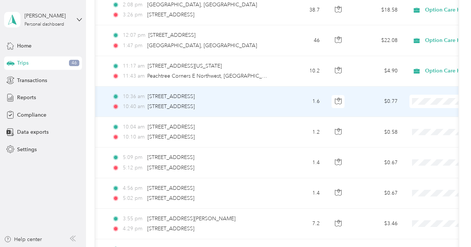
click at [412, 109] on span "Personal" at bounding box center [432, 111] width 69 height 8
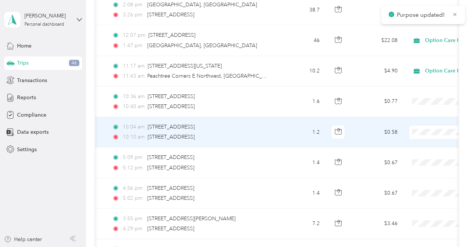
click at [411, 141] on span "Personal" at bounding box center [432, 143] width 69 height 8
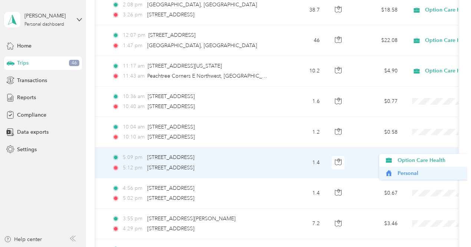
click at [413, 170] on span "Personal" at bounding box center [432, 173] width 69 height 8
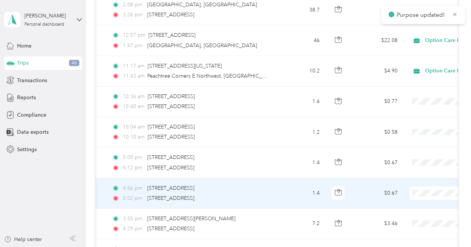
click at [415, 202] on span "Personal" at bounding box center [432, 202] width 69 height 8
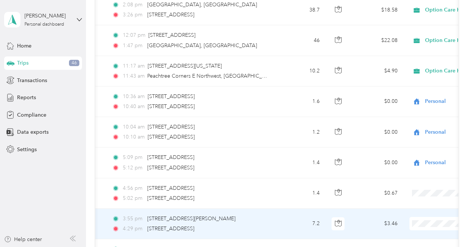
click at [413, 220] on span "Option Care Health" at bounding box center [432, 221] width 69 height 8
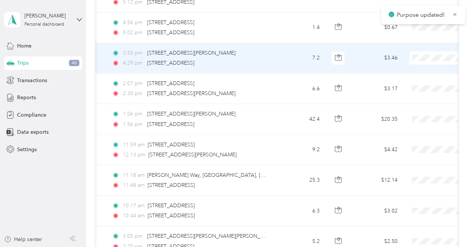
scroll to position [4080, 0]
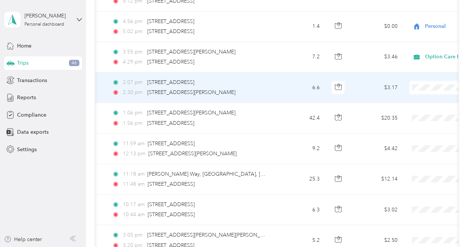
click at [413, 84] on span "Option Care Health" at bounding box center [432, 84] width 69 height 8
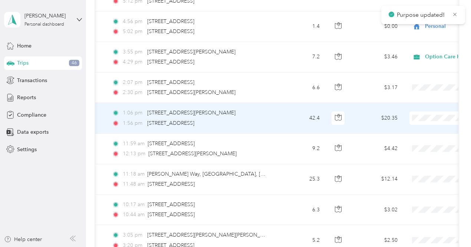
click at [419, 115] on li "Option Care Health" at bounding box center [425, 114] width 92 height 13
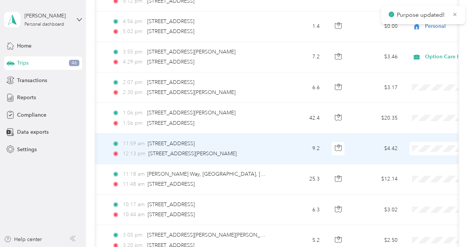
click at [417, 142] on span "Option Care Health" at bounding box center [432, 145] width 69 height 8
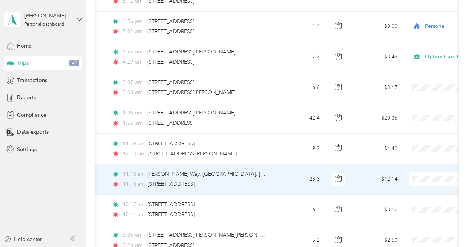
click at [416, 174] on span "Option Care Health" at bounding box center [432, 176] width 69 height 8
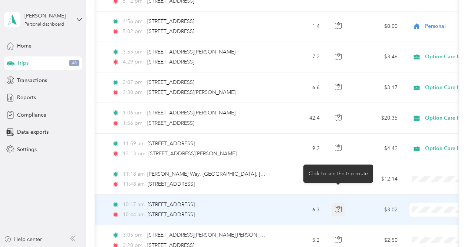
click at [336, 205] on icon "button" at bounding box center [338, 208] width 7 height 7
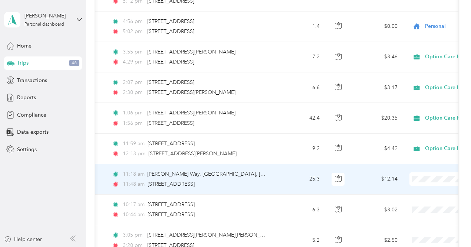
click at [415, 175] on span "Option Care Health" at bounding box center [432, 176] width 69 height 8
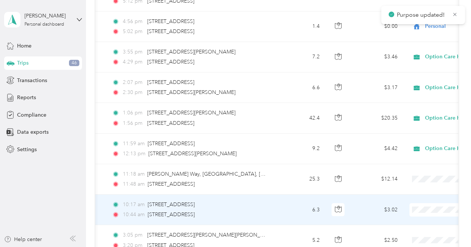
click at [414, 205] on span "Option Care Health" at bounding box center [432, 206] width 69 height 8
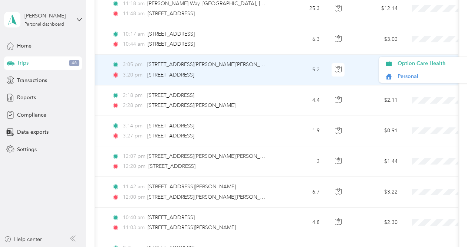
scroll to position [4253, 0]
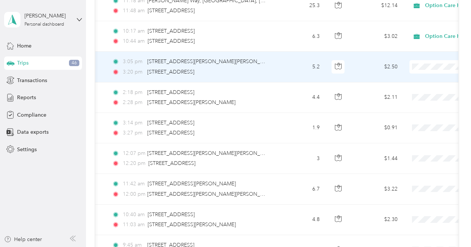
click at [407, 78] on li "Personal" at bounding box center [425, 72] width 92 height 13
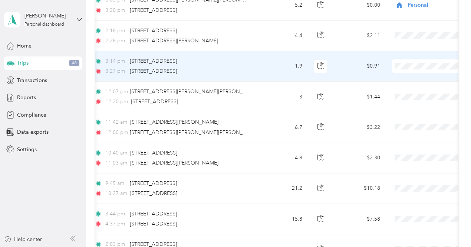
scroll to position [0, 74]
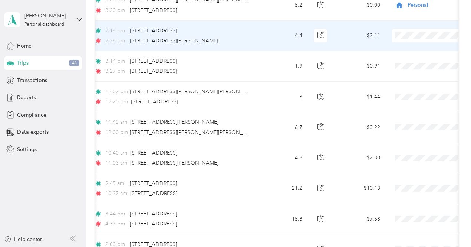
click at [401, 32] on li "Option Care Health" at bounding box center [425, 31] width 92 height 13
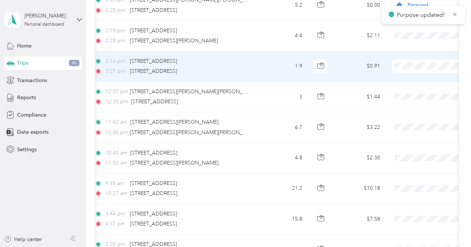
click at [399, 75] on li "Personal" at bounding box center [425, 75] width 92 height 13
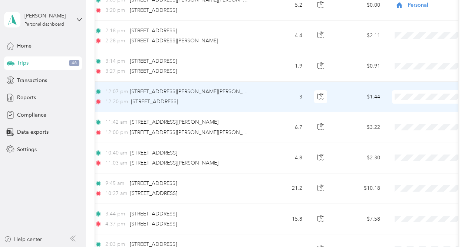
click at [403, 103] on span "Personal" at bounding box center [432, 105] width 69 height 8
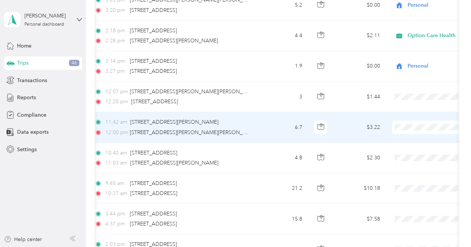
click at [402, 123] on span "Option Care Health" at bounding box center [432, 123] width 69 height 8
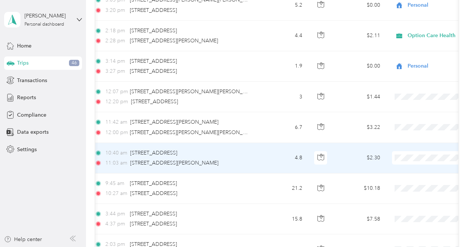
click at [404, 151] on span "Option Care Health" at bounding box center [432, 153] width 69 height 8
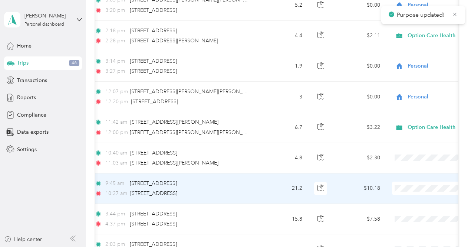
click at [405, 181] on span at bounding box center [438, 187] width 92 height 13
click at [405, 181] on span "Option Care Health" at bounding box center [432, 184] width 69 height 8
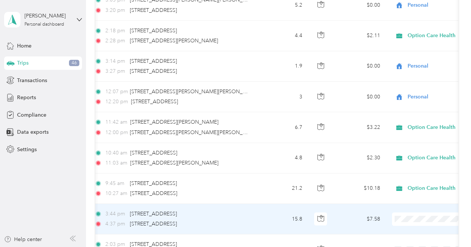
click at [406, 212] on span "Option Care Health" at bounding box center [432, 214] width 69 height 8
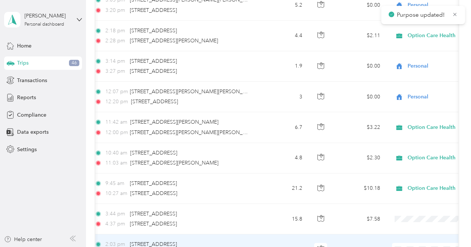
click at [406, 243] on span at bounding box center [438, 249] width 92 height 13
click at [409, 201] on span "Option Care Health" at bounding box center [432, 204] width 69 height 8
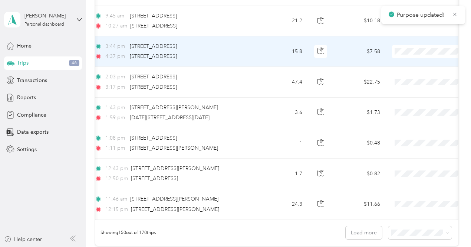
scroll to position [4484, 0]
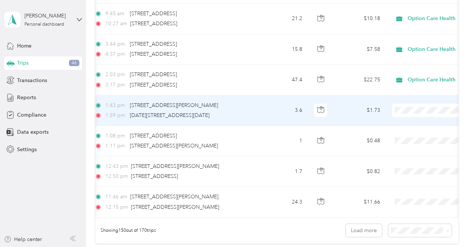
click at [416, 103] on span at bounding box center [438, 109] width 92 height 13
click at [408, 105] on span "Option Care Health" at bounding box center [432, 106] width 69 height 8
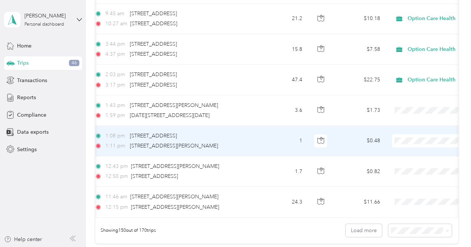
click at [406, 134] on span "Option Care Health" at bounding box center [432, 136] width 69 height 8
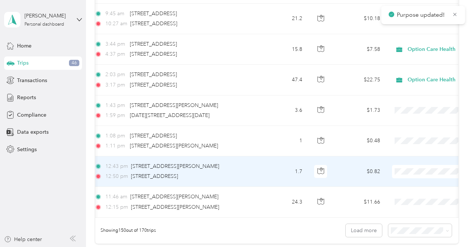
click at [405, 164] on span "Option Care Health" at bounding box center [432, 166] width 69 height 8
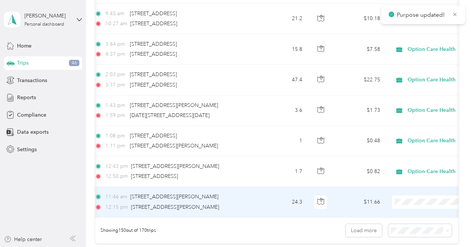
click at [405, 194] on span "Option Care Health" at bounding box center [432, 197] width 69 height 8
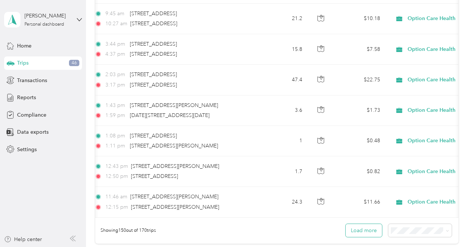
click at [363, 224] on button "Load more" at bounding box center [364, 230] width 36 height 13
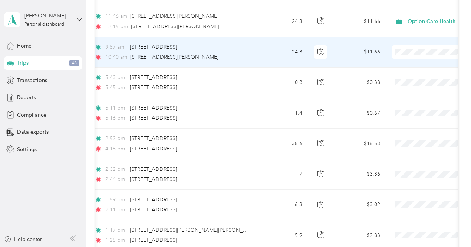
scroll to position [4666, 0]
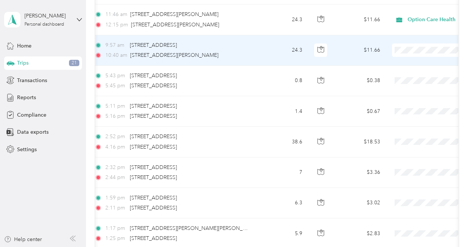
click at [405, 43] on span "Option Care Health" at bounding box center [432, 43] width 69 height 8
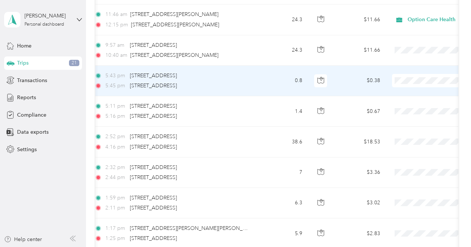
click at [407, 86] on span "Personal" at bounding box center [432, 89] width 69 height 8
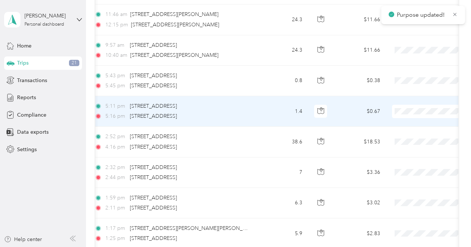
click at [407, 120] on span "Personal" at bounding box center [432, 119] width 69 height 8
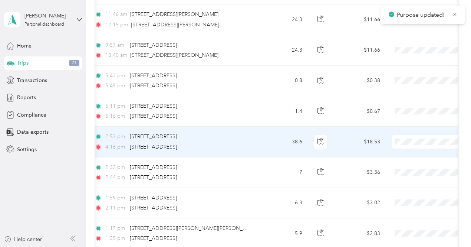
click at [405, 135] on span "Option Care Health" at bounding box center [432, 136] width 69 height 8
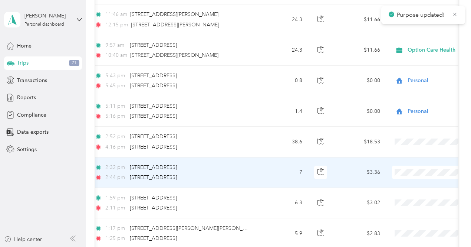
click at [404, 163] on span "Option Care Health" at bounding box center [432, 167] width 69 height 8
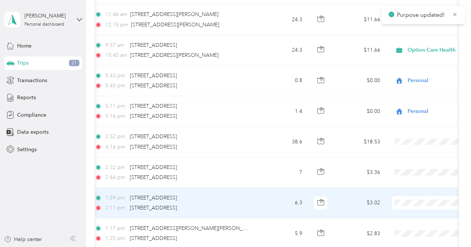
click at [405, 196] on span at bounding box center [438, 202] width 92 height 13
click at [404, 196] on span "Option Care Health" at bounding box center [432, 197] width 69 height 8
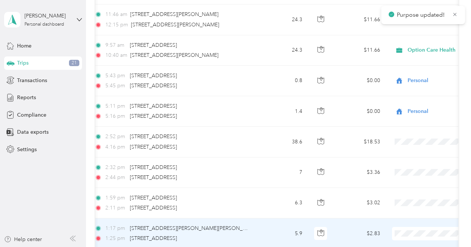
click at [408, 188] on li "Option Care Health" at bounding box center [425, 186] width 92 height 13
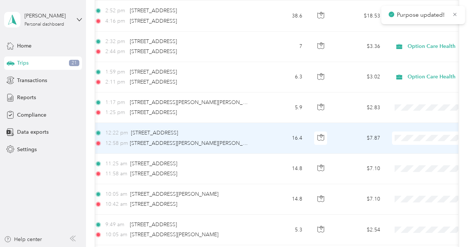
scroll to position [4791, 0]
click at [409, 131] on span "Option Care Health" at bounding box center [432, 132] width 69 height 8
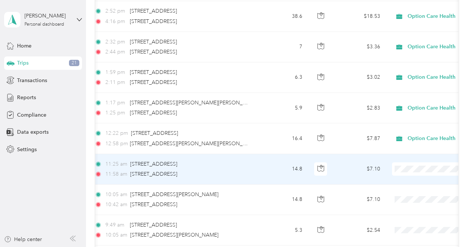
click at [413, 161] on span "Option Care Health" at bounding box center [432, 161] width 69 height 8
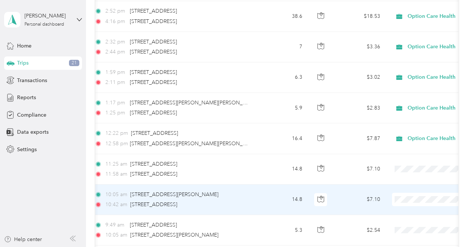
click at [408, 193] on li "Option Care Health" at bounding box center [425, 193] width 92 height 13
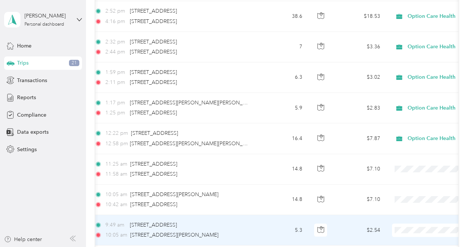
click at [408, 221] on span "Option Care Health" at bounding box center [432, 222] width 69 height 8
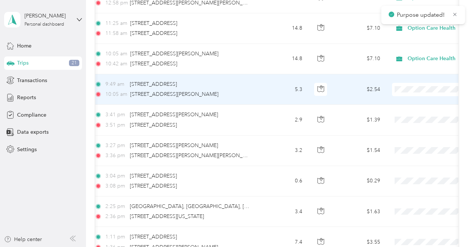
scroll to position [4947, 0]
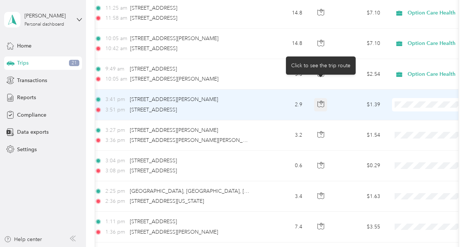
click at [316, 98] on button "button" at bounding box center [320, 104] width 13 height 13
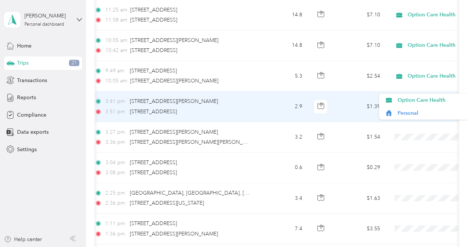
scroll to position [4945, 0]
click at [412, 97] on span "Option Care Health" at bounding box center [432, 100] width 69 height 8
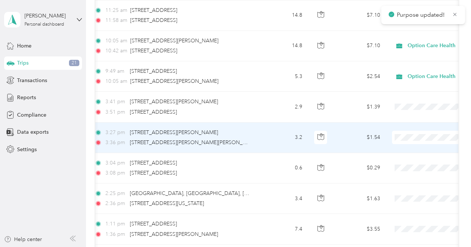
click at [406, 129] on span "Option Care Health" at bounding box center [432, 130] width 69 height 8
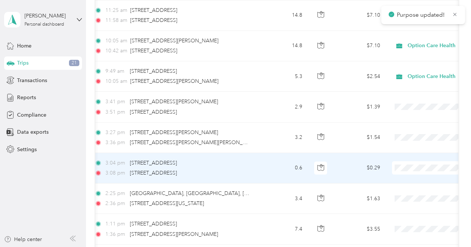
click at [407, 160] on span "Option Care Health" at bounding box center [432, 161] width 69 height 8
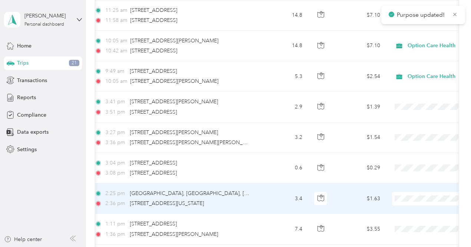
click at [407, 193] on li "Option Care Health" at bounding box center [425, 191] width 92 height 13
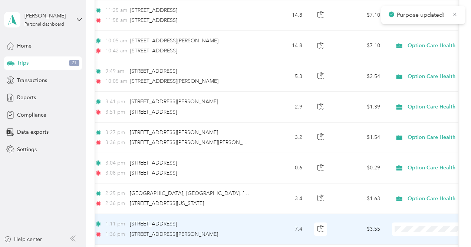
click at [404, 219] on span "Option Care Health" at bounding box center [432, 222] width 69 height 8
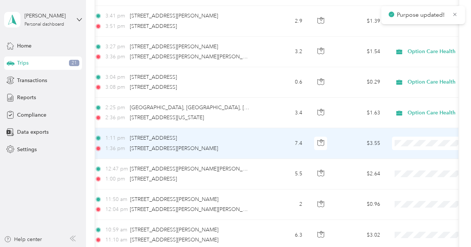
scroll to position [5122, 0]
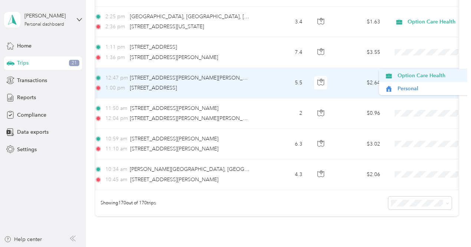
click at [408, 76] on span "Option Care Health" at bounding box center [432, 76] width 69 height 8
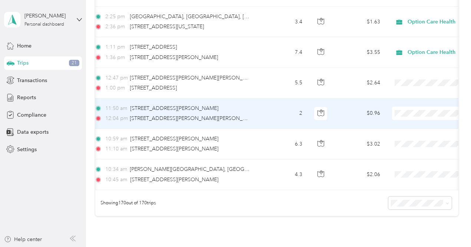
click at [404, 106] on li "Option Care Health" at bounding box center [425, 104] width 92 height 13
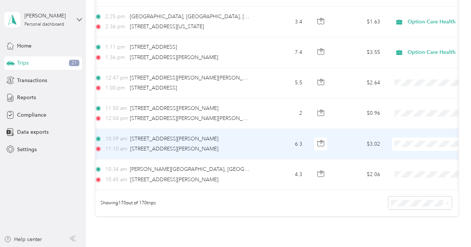
click at [408, 135] on span "Option Care Health" at bounding box center [432, 136] width 69 height 8
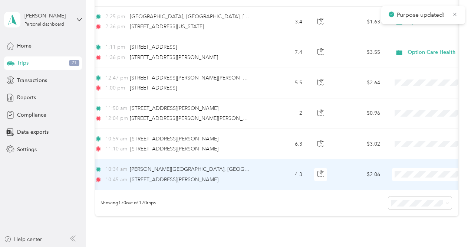
click at [405, 164] on span "Option Care Health" at bounding box center [432, 166] width 69 height 8
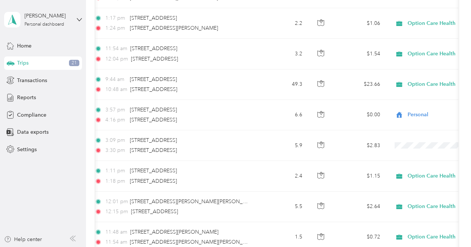
scroll to position [1948, 0]
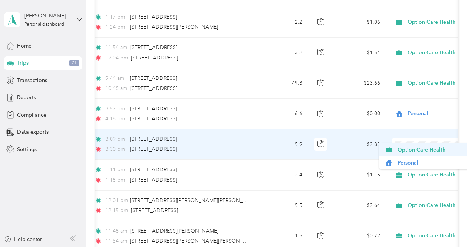
click at [419, 151] on span "Option Care Health" at bounding box center [432, 150] width 69 height 8
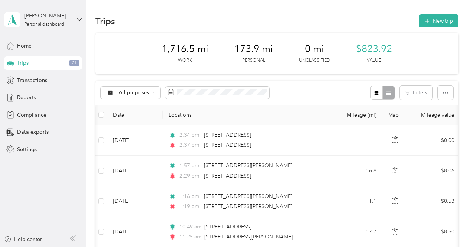
scroll to position [0, 0]
click at [33, 97] on span "Reports" at bounding box center [26, 97] width 19 height 8
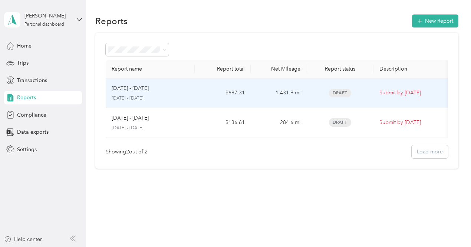
click at [301, 92] on td "1,431.9 mi" at bounding box center [279, 93] width 56 height 30
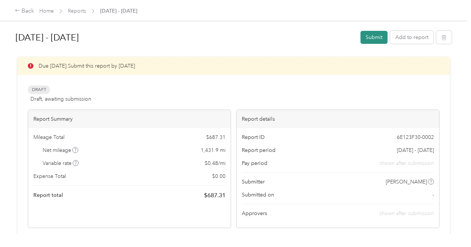
click at [376, 35] on button "Submit" at bounding box center [374, 37] width 27 height 13
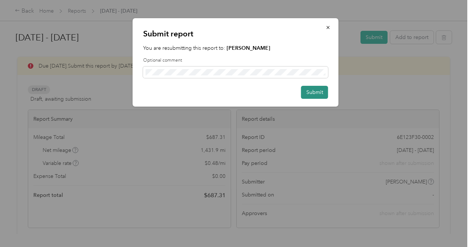
click at [311, 93] on button "Submit" at bounding box center [314, 92] width 27 height 13
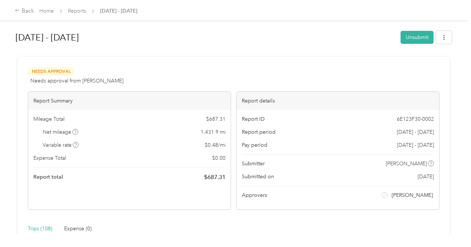
click at [50, 14] on span "Home" at bounding box center [46, 11] width 14 height 8
click at [49, 10] on link "Home" at bounding box center [46, 11] width 14 height 6
